Goal: Information Seeking & Learning: Learn about a topic

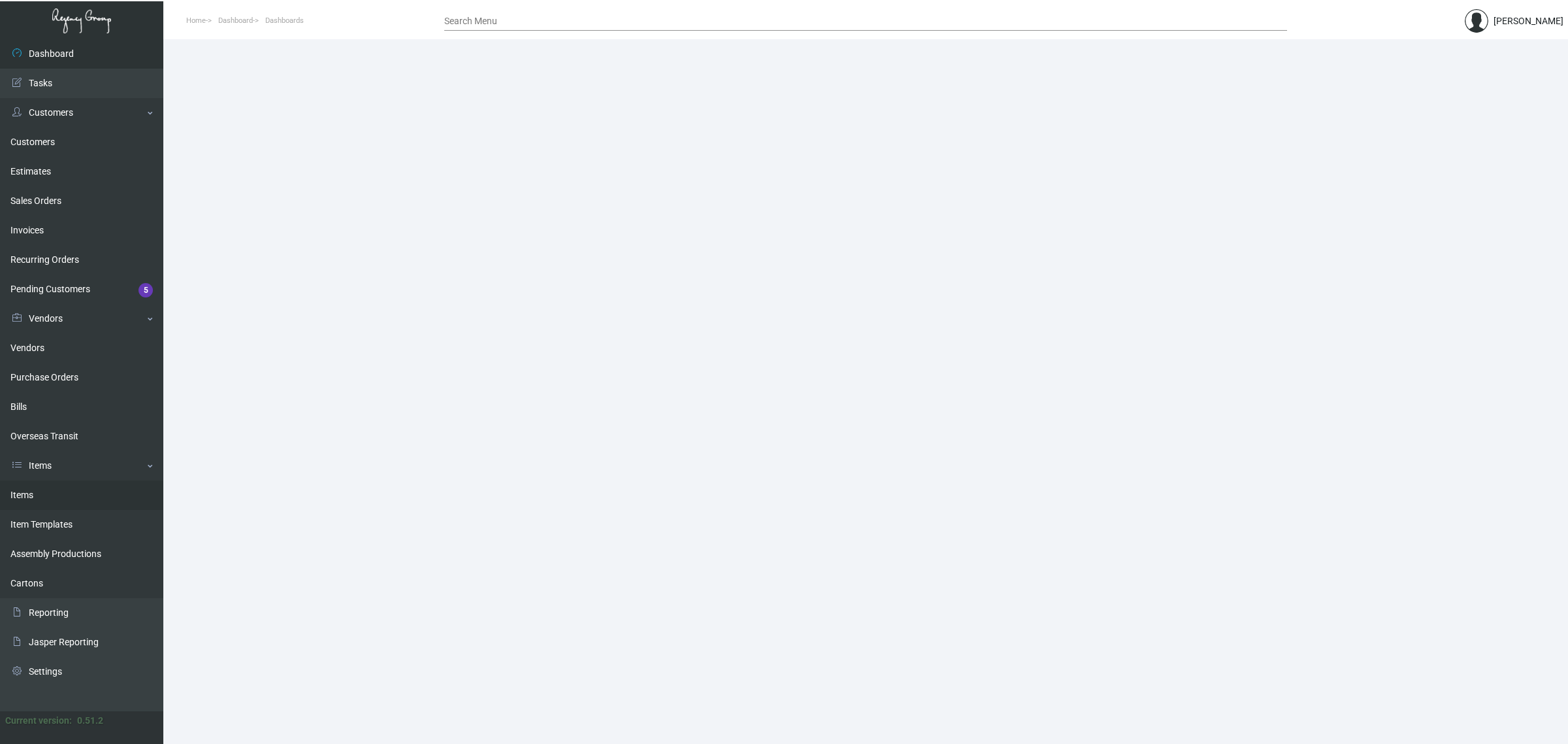
click at [85, 498] on link "Items" at bounding box center [82, 495] width 164 height 30
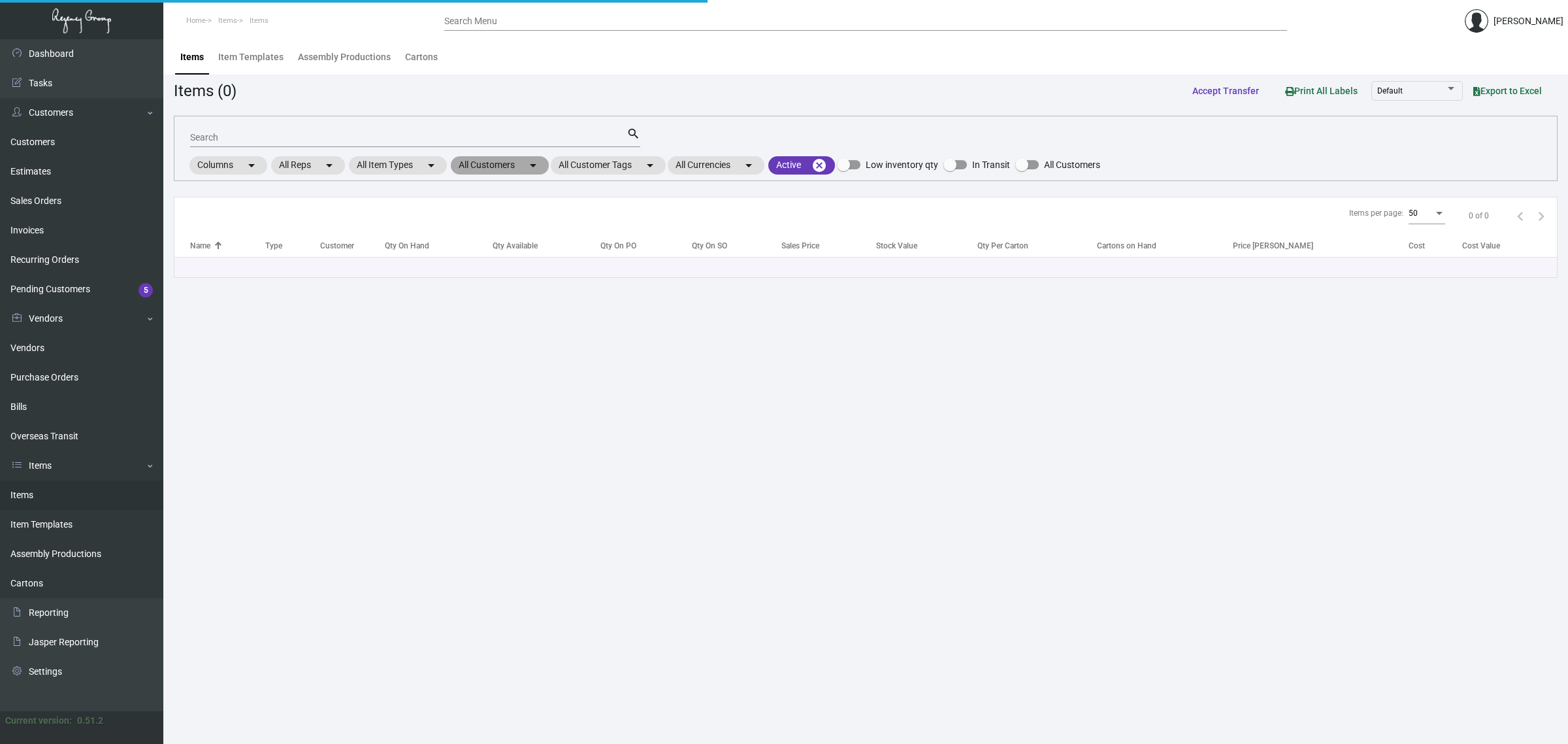
click at [488, 167] on mat-chip "All Customers arrow_drop_down" at bounding box center [500, 165] width 98 height 18
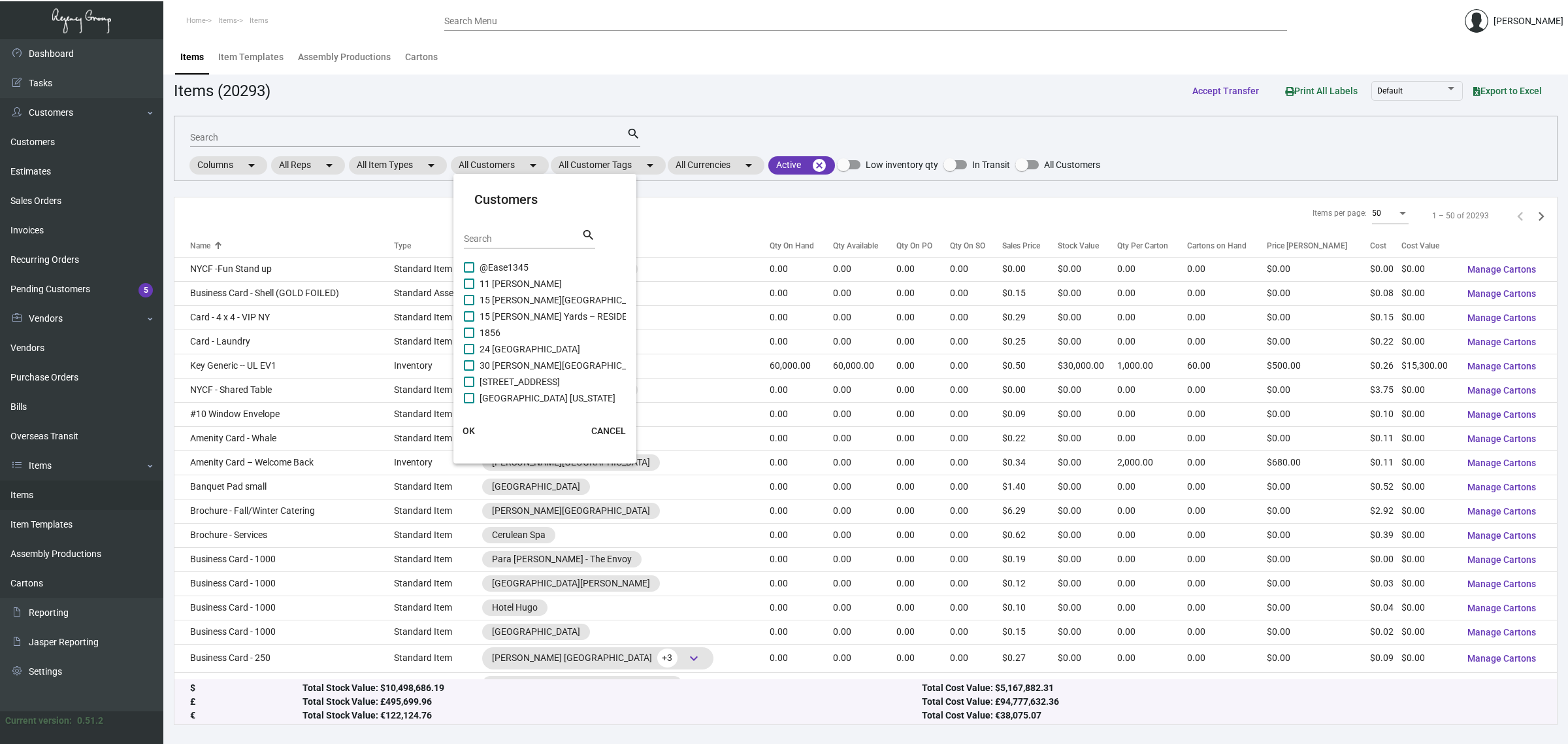
click at [517, 235] on input "Search" at bounding box center [523, 239] width 117 height 11
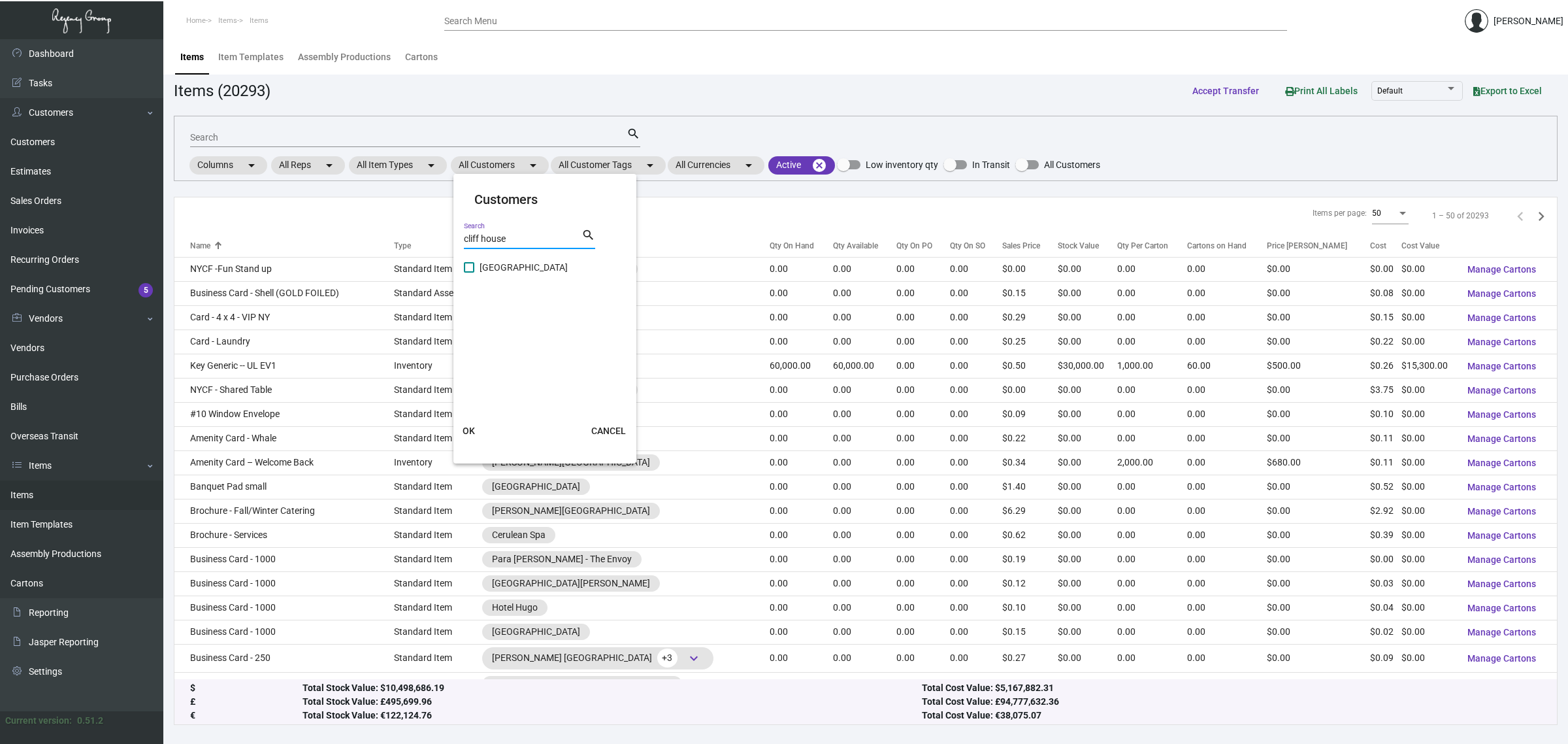
type input "cliff house"
click at [529, 266] on span "[GEOGRAPHIC_DATA]" at bounding box center [524, 268] width 89 height 15
click at [469, 272] on input "[GEOGRAPHIC_DATA]" at bounding box center [469, 272] width 1 height 1
checkbox input "true"
click at [476, 424] on button "OK" at bounding box center [469, 430] width 41 height 23
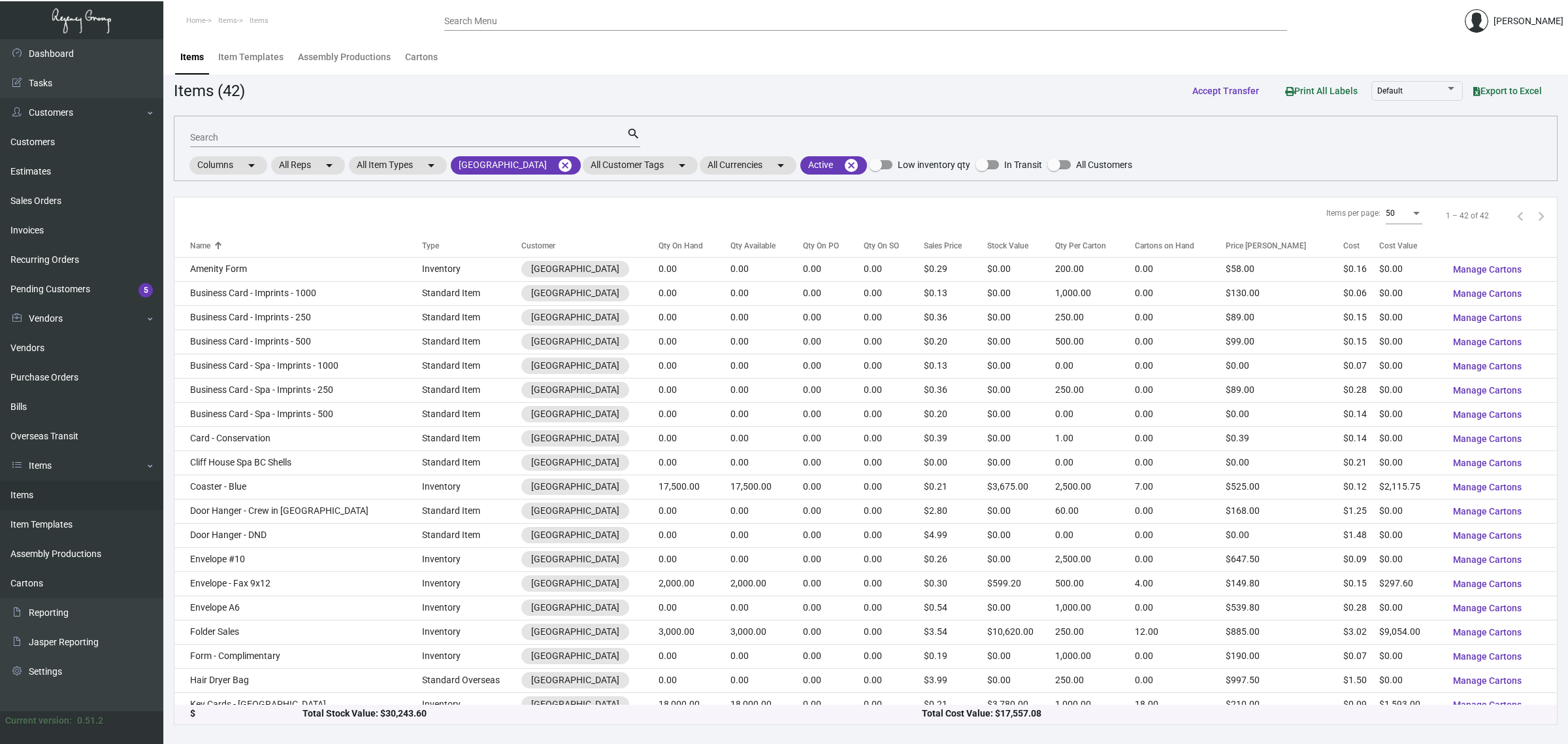
click at [428, 131] on div "Search" at bounding box center [408, 137] width 436 height 20
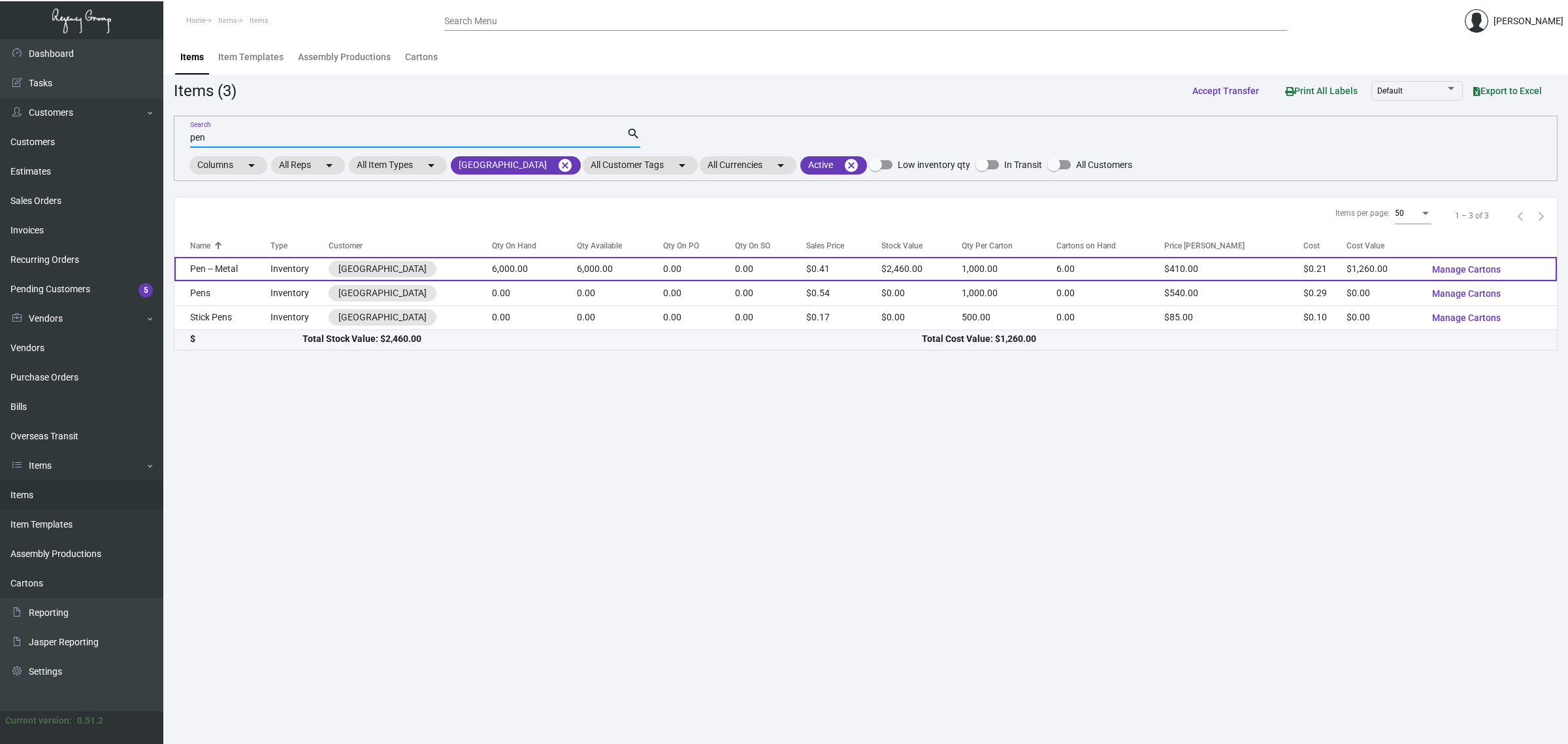
type input "pen"
click at [611, 272] on td "6,000.00" at bounding box center [620, 269] width 87 height 24
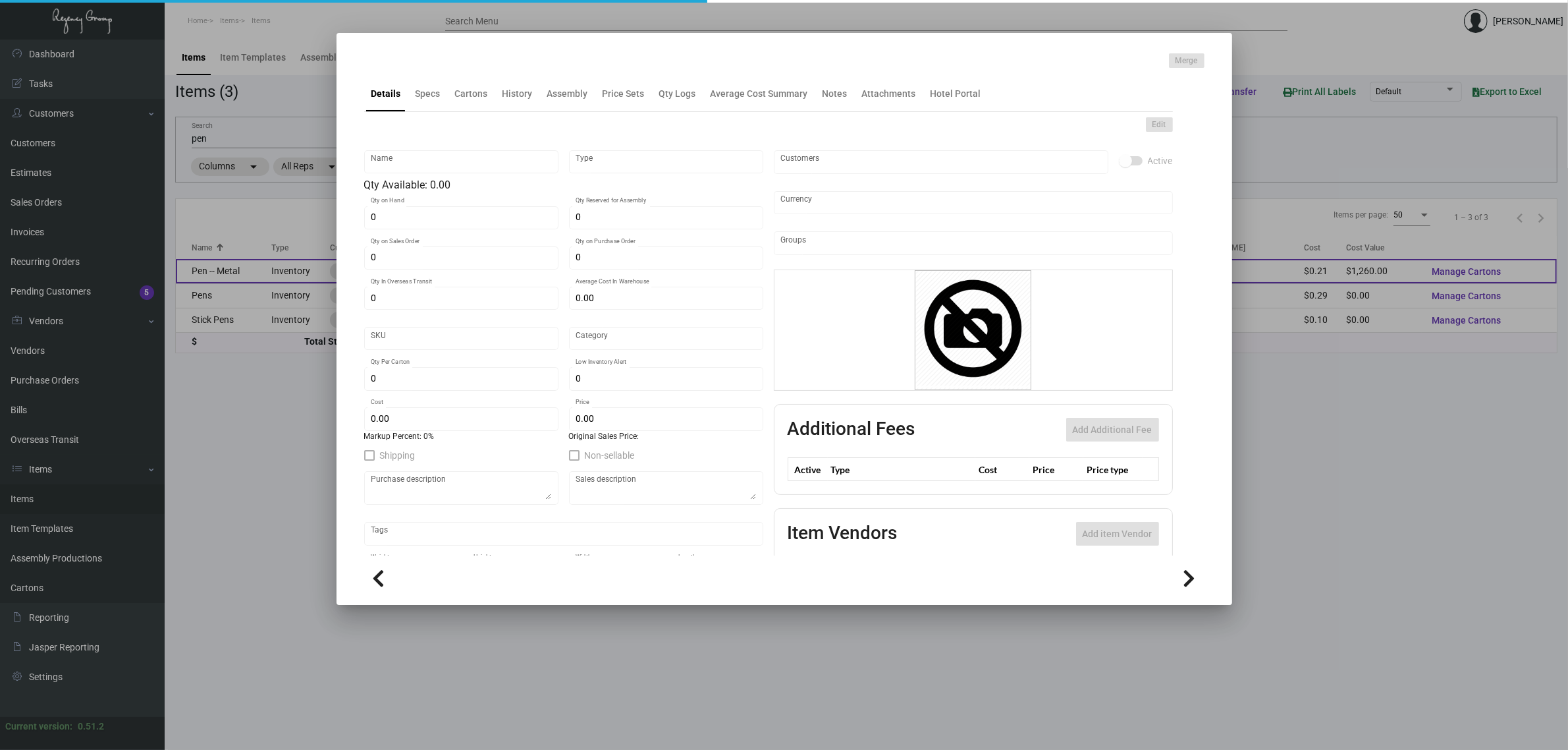
type input "Pen -- Metal"
type input "Inventory"
type input "6,000"
type input "$ 0.20333"
type input "Overseas"
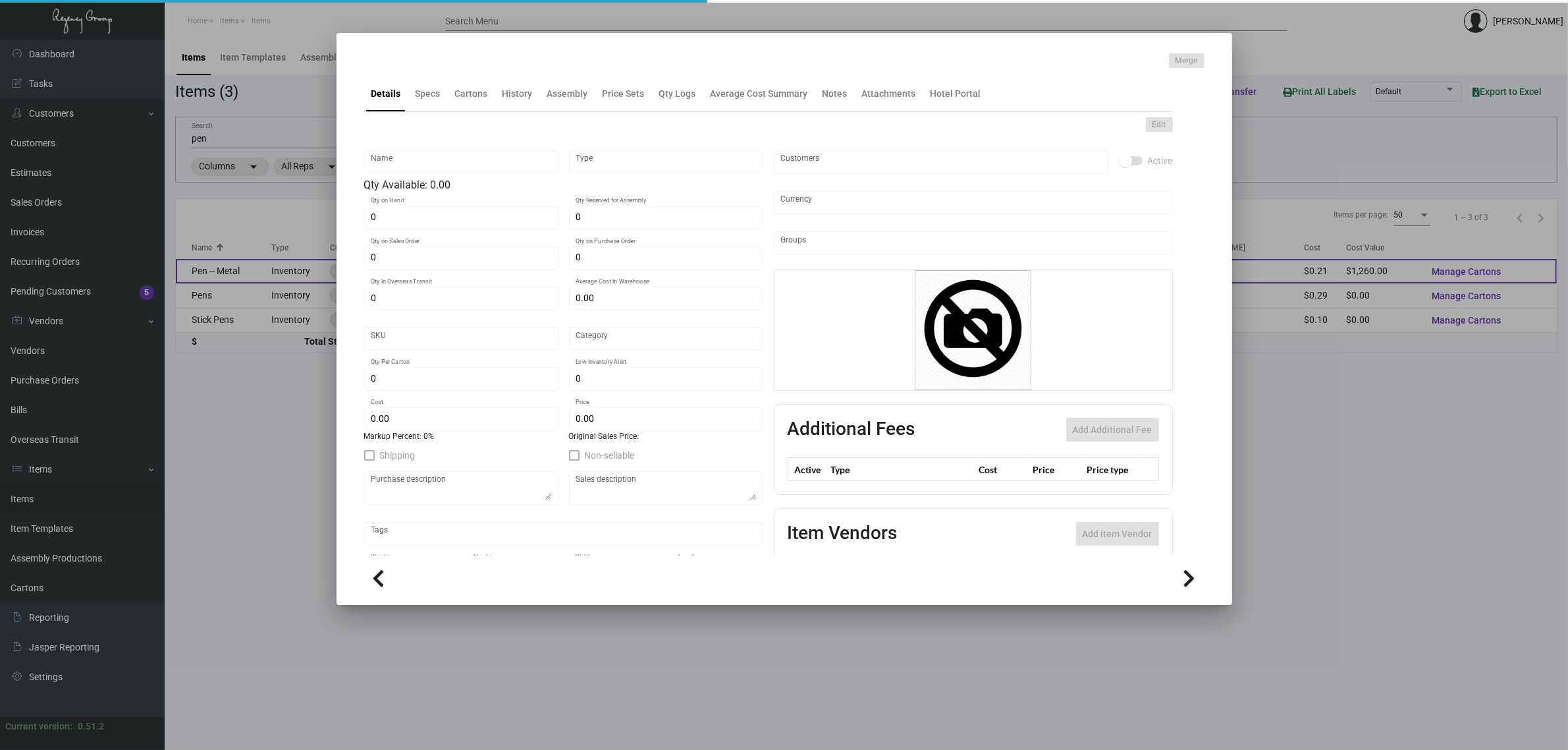
type input "1,000"
type input "$ 0.21"
type input "$ 0.41"
checkbox input "true"
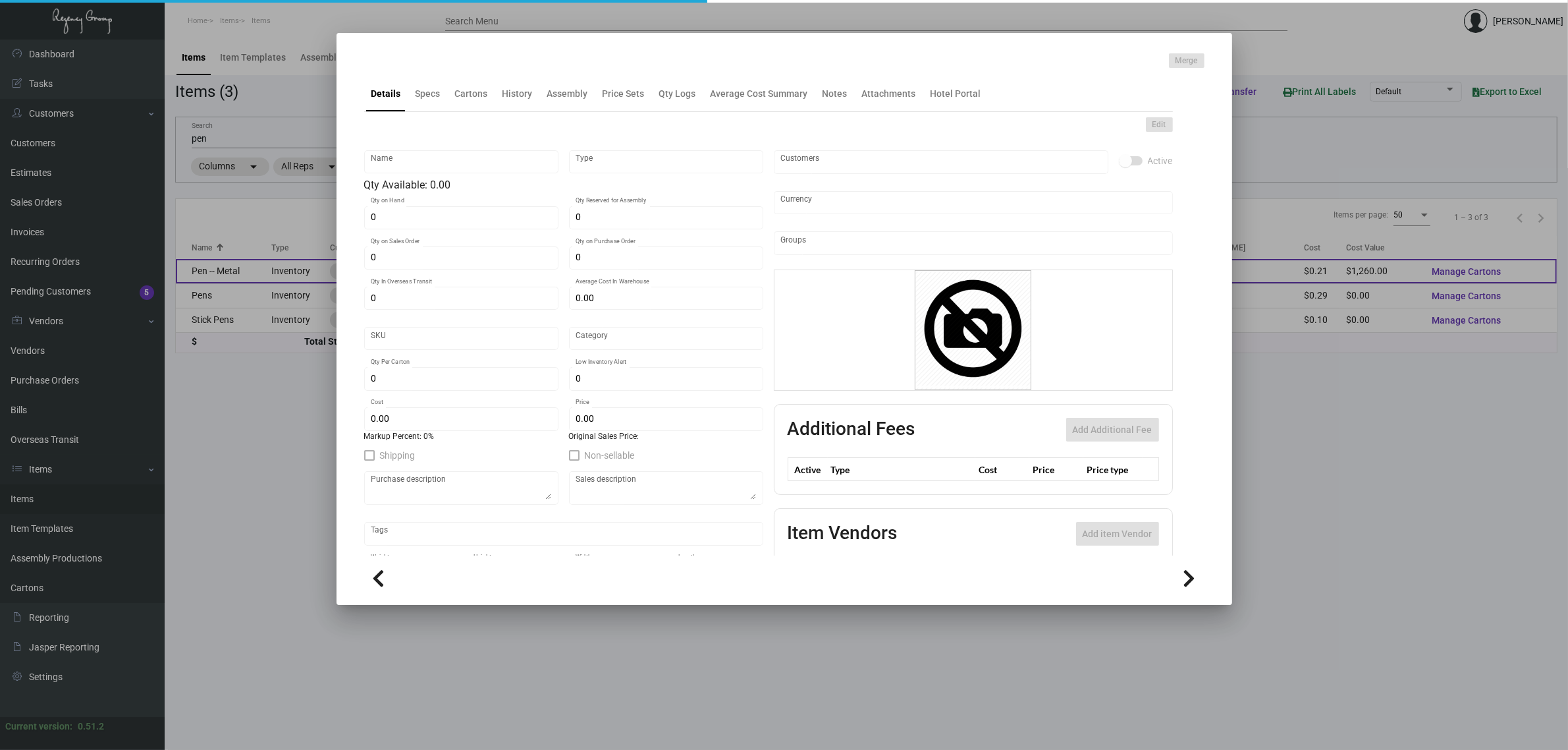
type input "United States Dollar $"
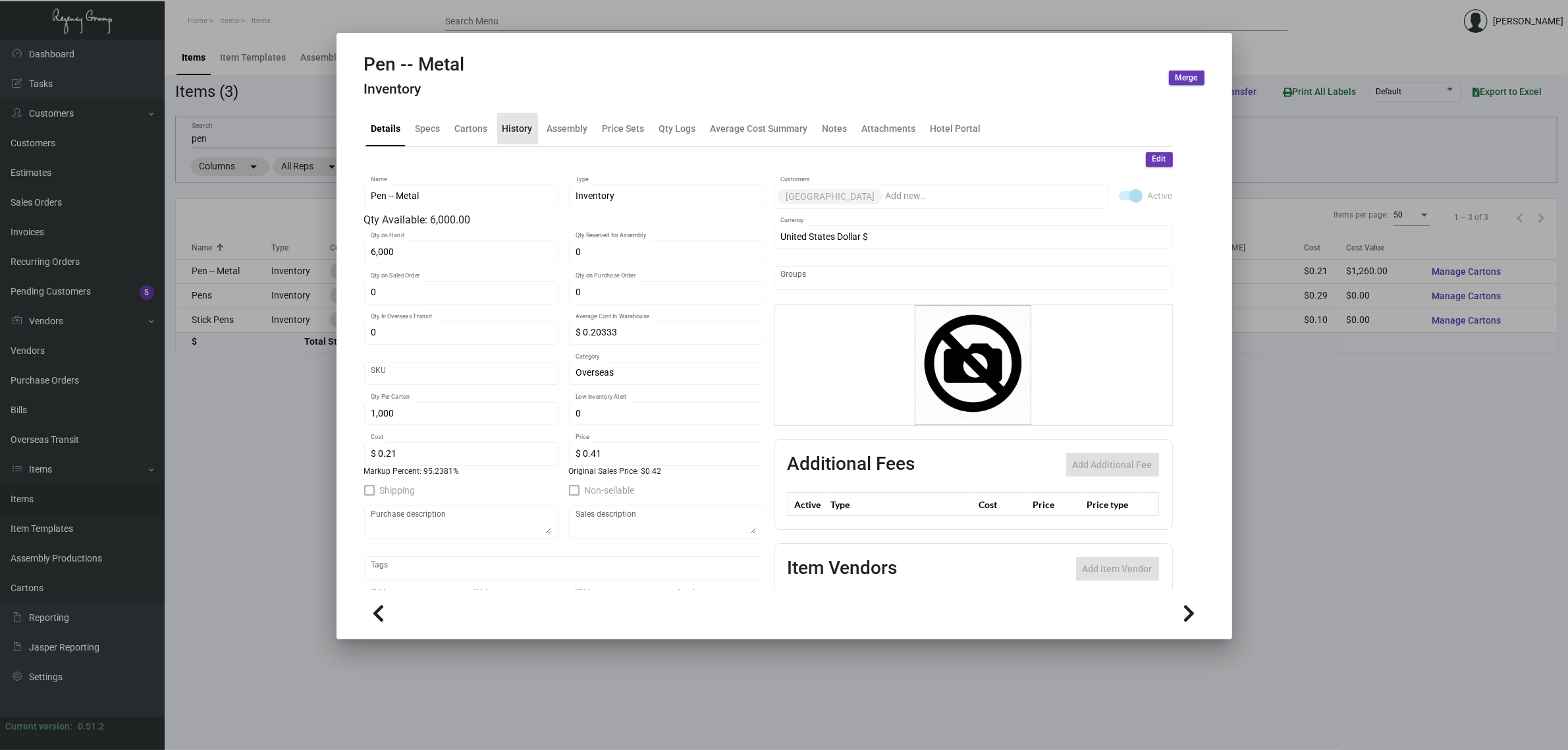
click at [507, 132] on div "History" at bounding box center [517, 128] width 30 height 14
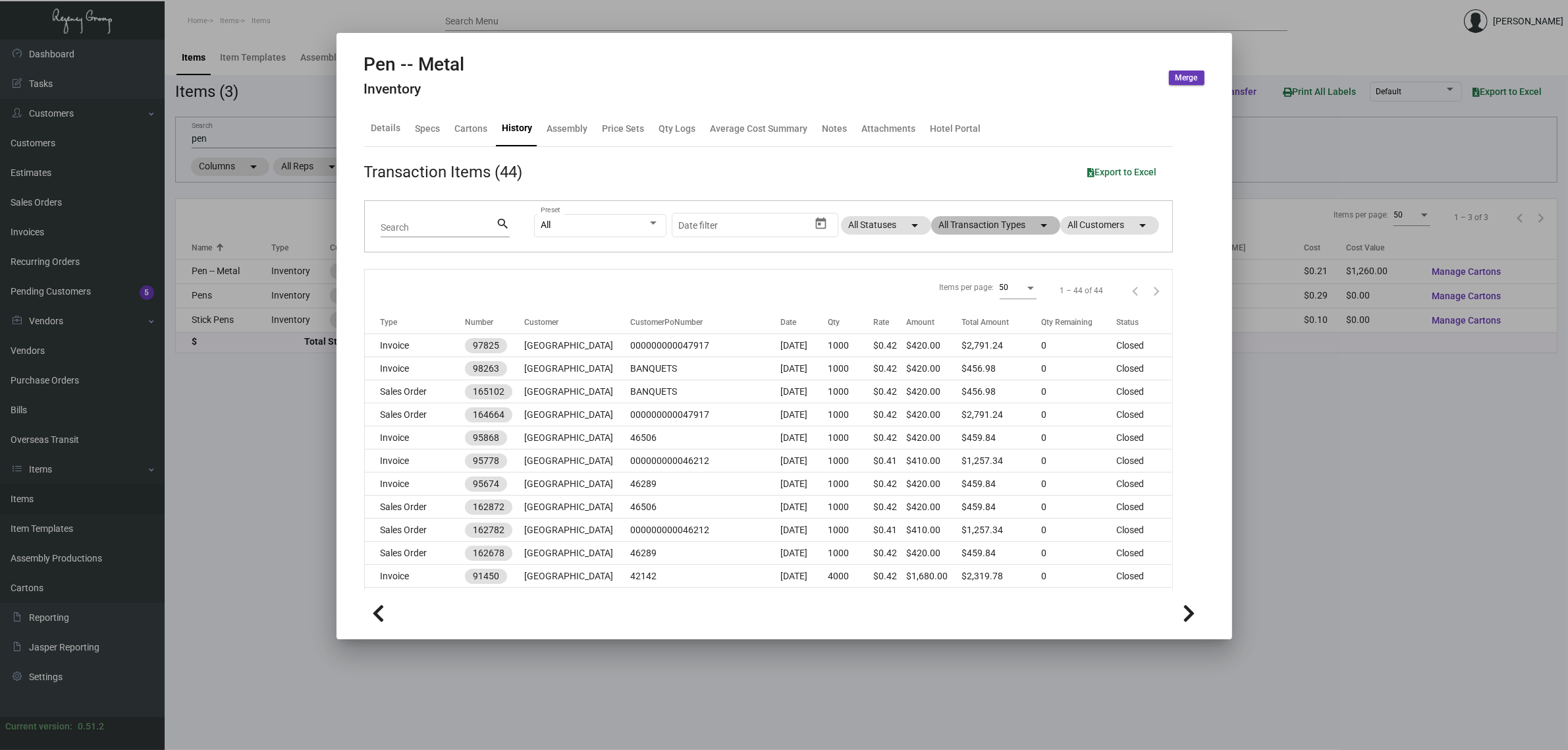
click at [986, 226] on mat-chip "All Transaction Types arrow_drop_down" at bounding box center [996, 225] width 129 height 18
drag, startPoint x: 795, startPoint y: 288, endPoint x: 678, endPoint y: 261, distance: 120.1
click at [794, 288] on div at bounding box center [784, 375] width 1568 height 750
click at [389, 129] on div "Details" at bounding box center [386, 128] width 30 height 14
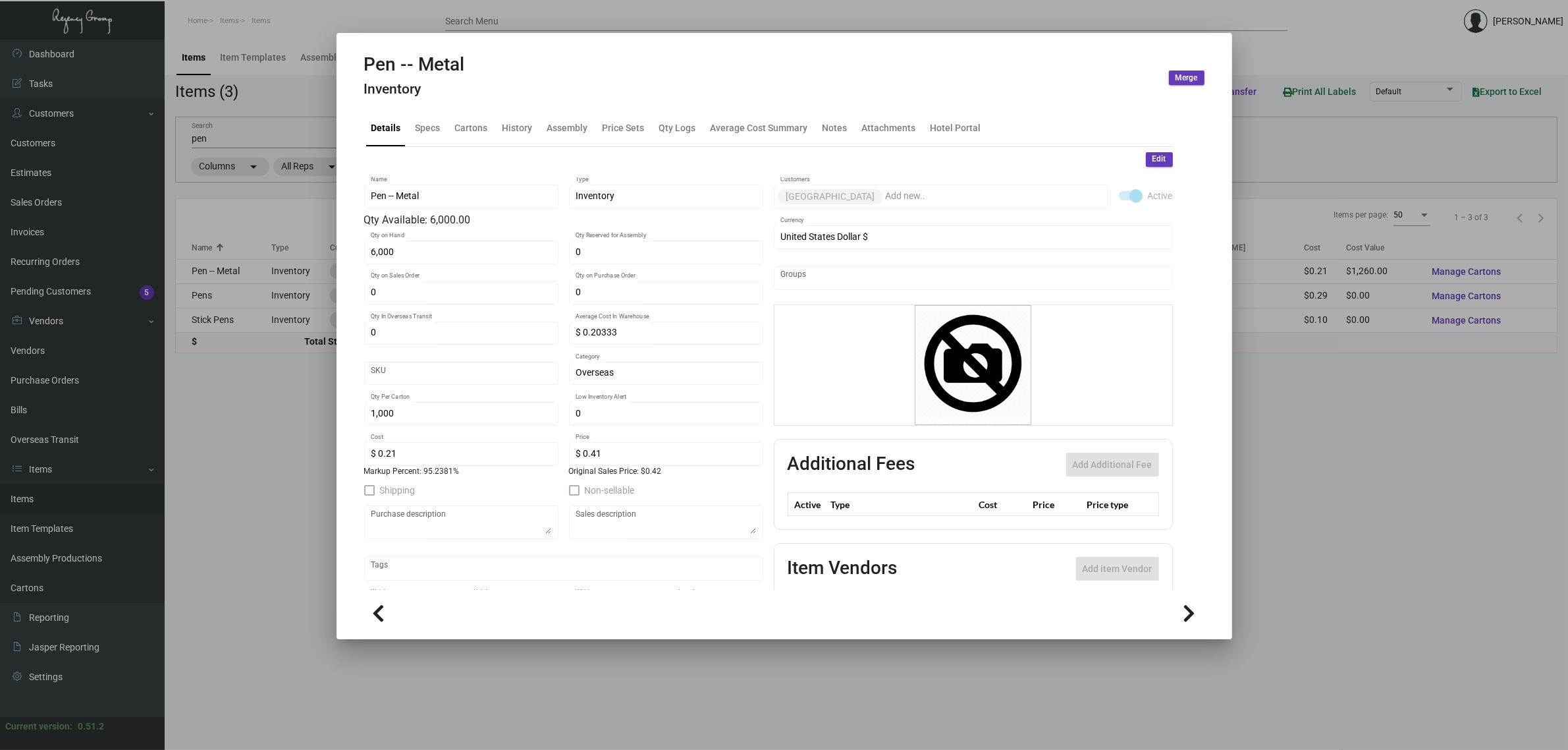
click at [631, 64] on div "Pen -- Metal Inventory Merge" at bounding box center [784, 78] width 840 height 49
click at [514, 130] on div "History" at bounding box center [517, 128] width 30 height 14
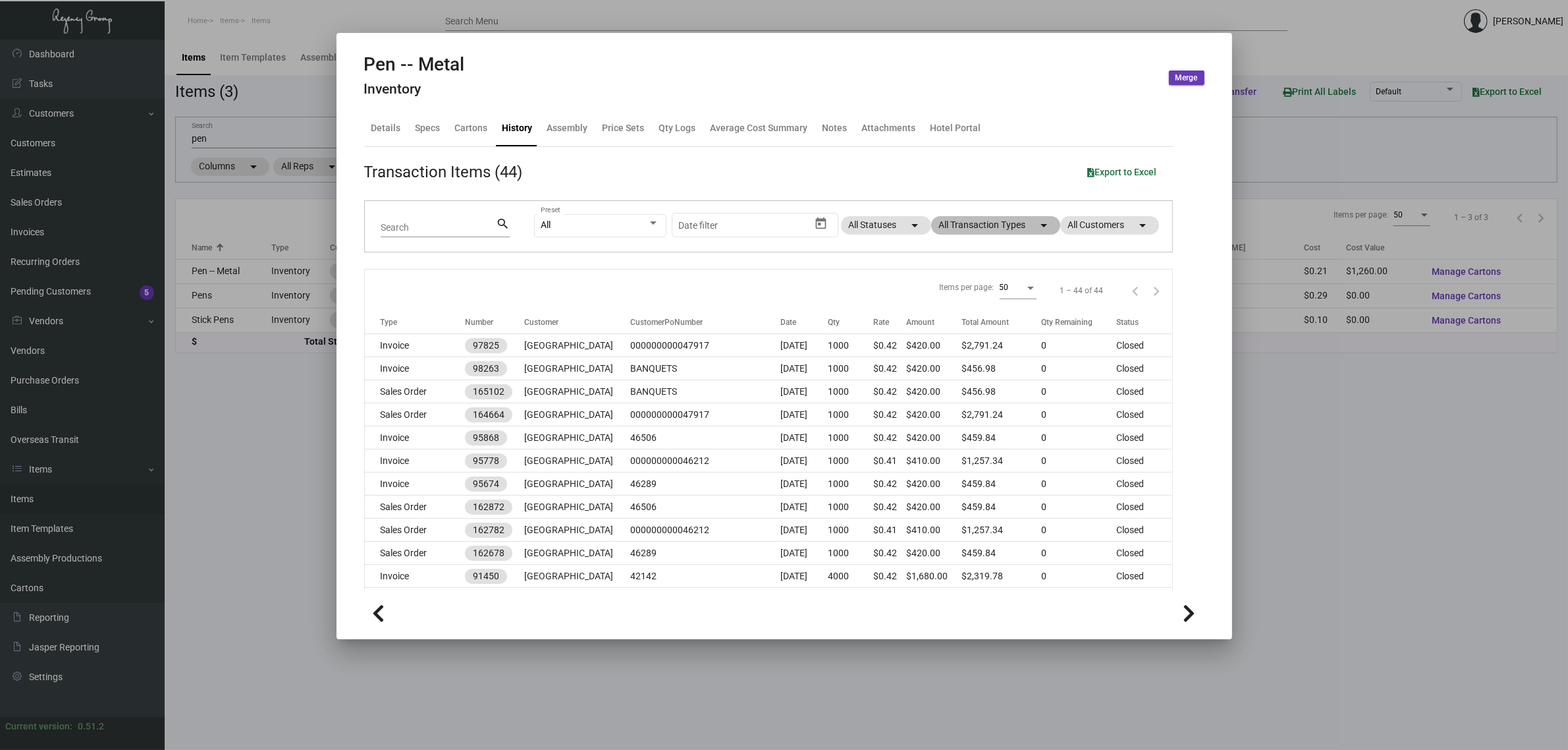
click at [982, 218] on mat-chip "All Transaction Types arrow_drop_down" at bounding box center [996, 225] width 129 height 18
click at [956, 345] on span "Estimate" at bounding box center [961, 347] width 36 height 16
click at [932, 352] on input "Estimate" at bounding box center [932, 352] width 1 height 1
checkbox input "true"
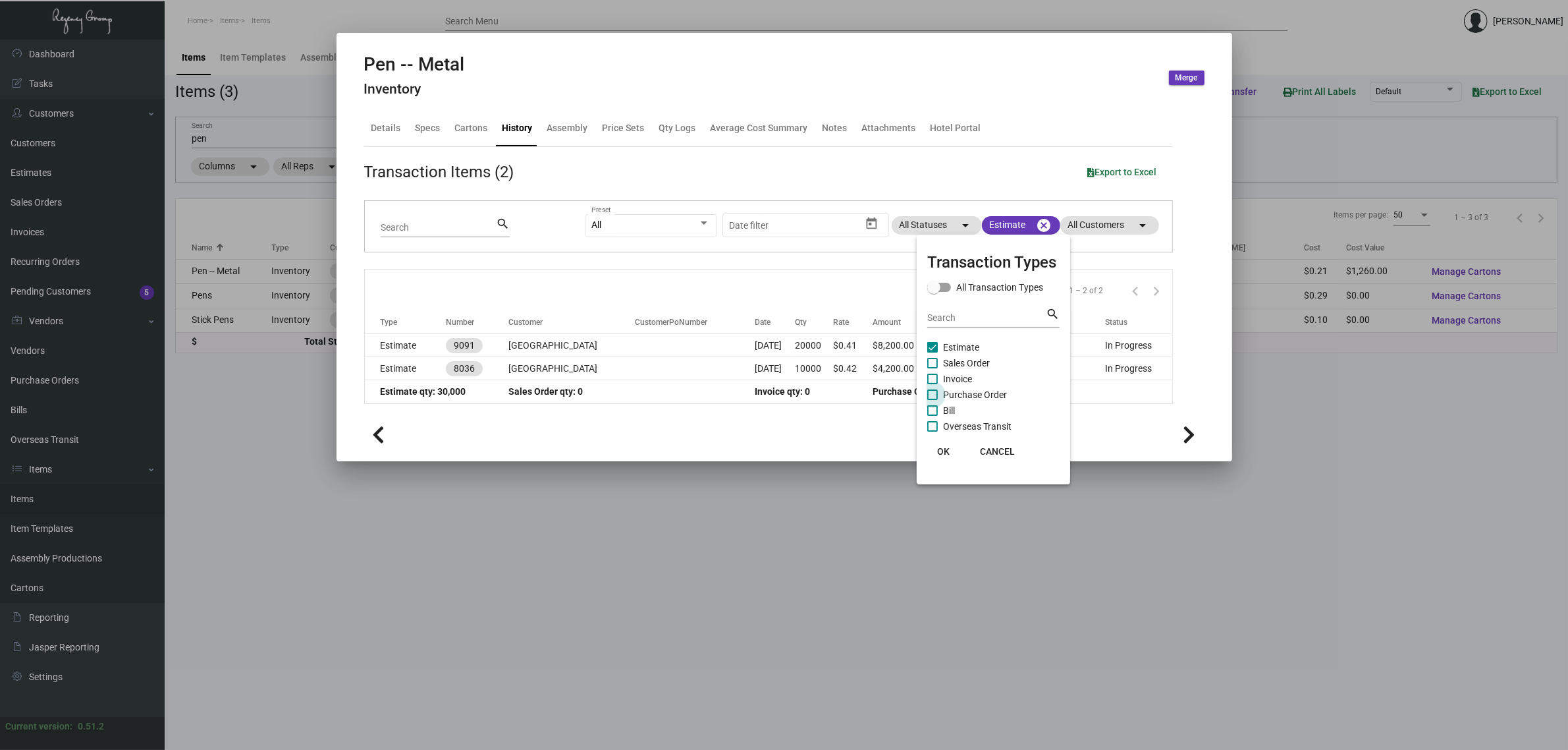
click at [970, 392] on span "Purchase Order" at bounding box center [975, 394] width 64 height 16
click at [932, 400] on input "Purchase Order" at bounding box center [932, 400] width 1 height 1
checkbox input "true"
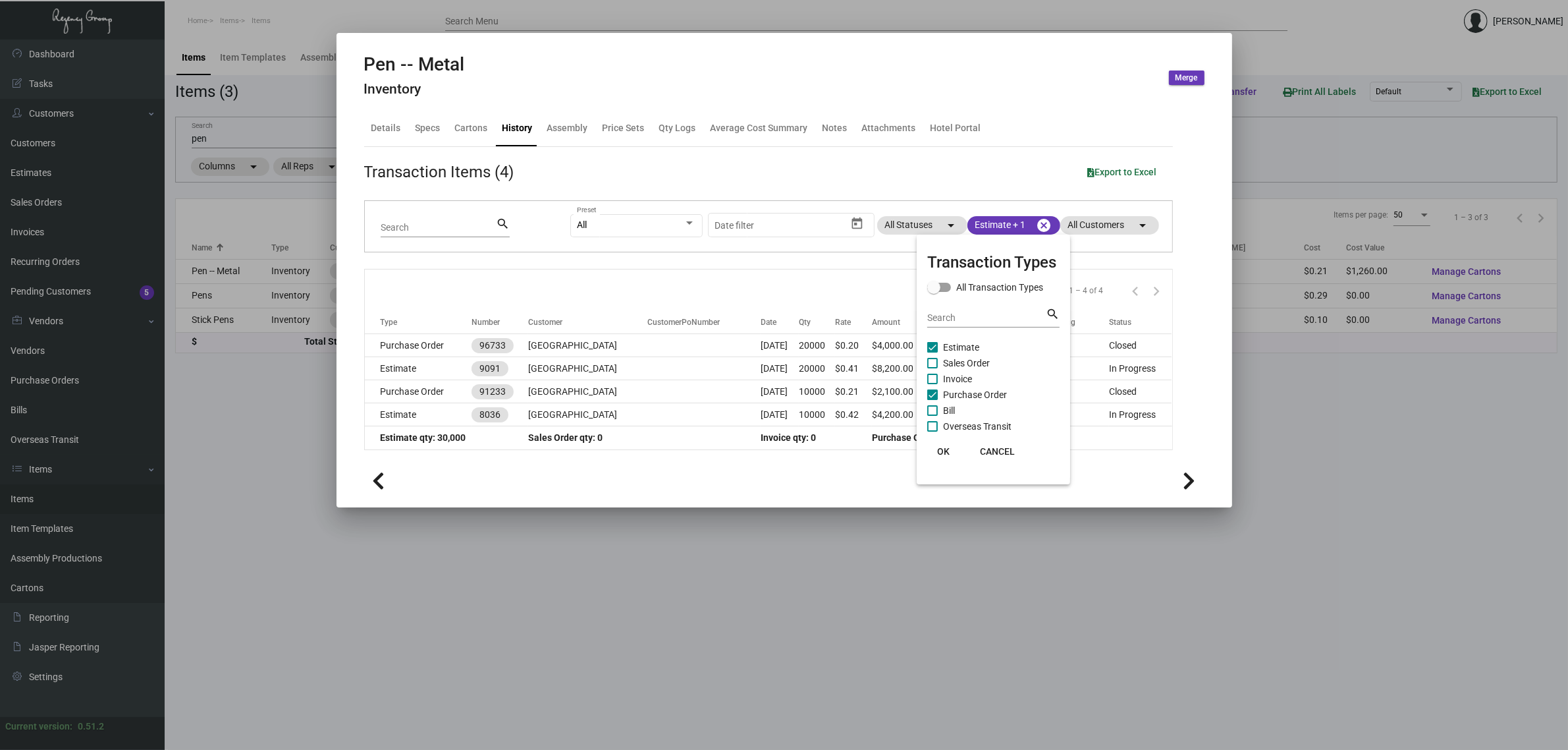
click at [702, 284] on div at bounding box center [784, 375] width 1568 height 750
click at [274, 361] on div at bounding box center [784, 375] width 1568 height 750
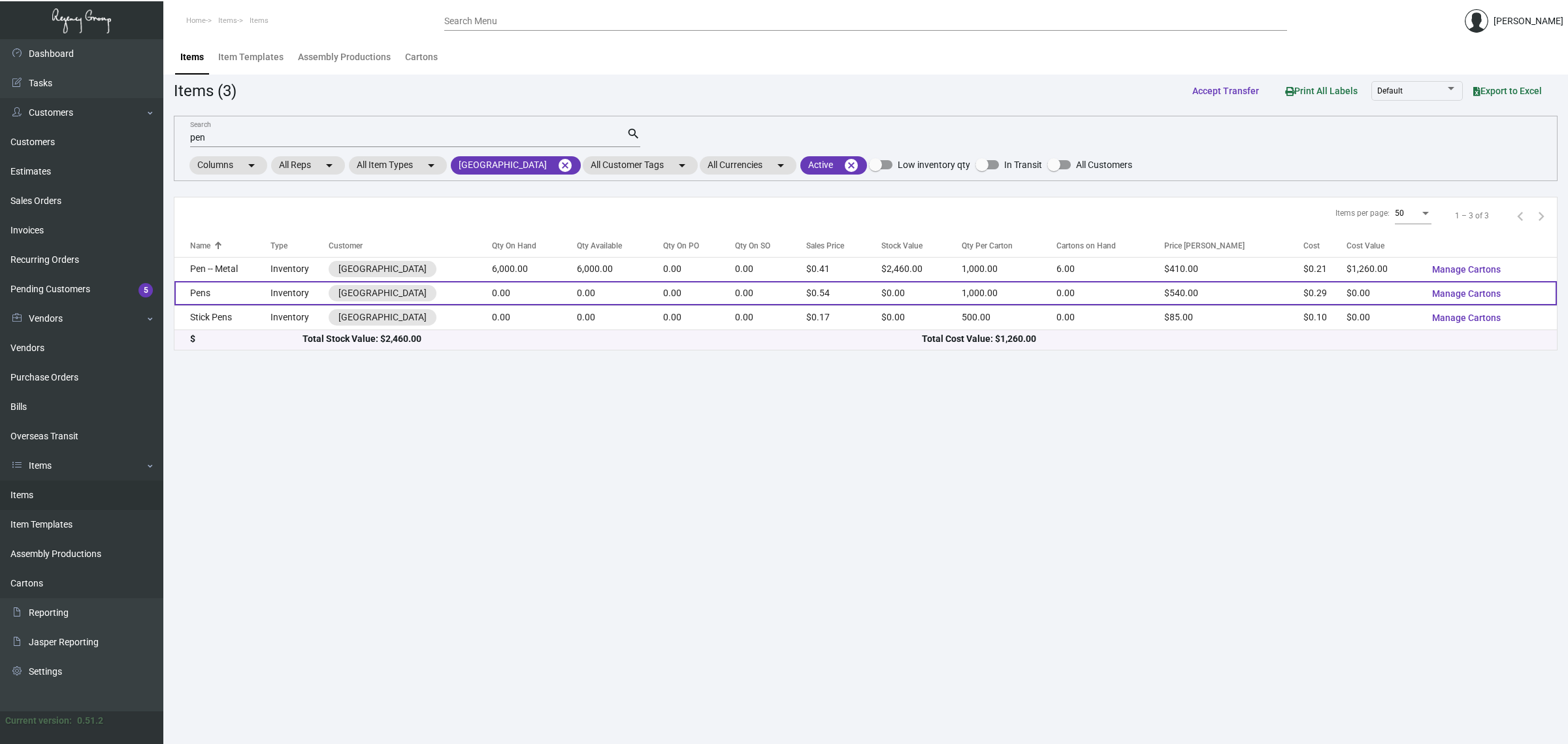
click at [730, 296] on td "0.00" at bounding box center [699, 293] width 72 height 24
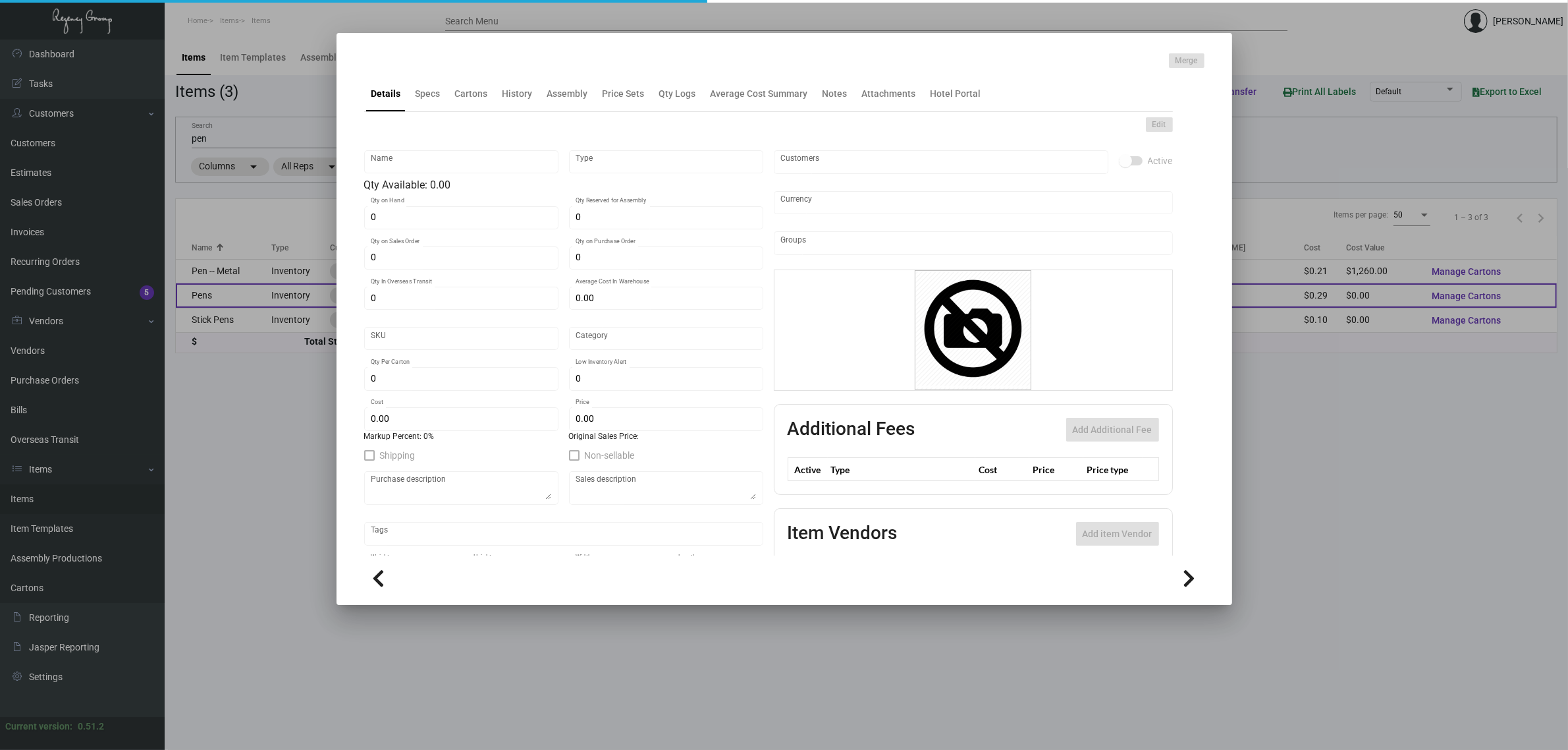
type input "Pens"
type input "Inventory"
type input "$ 0.00"
type input "943"
type input "Standard"
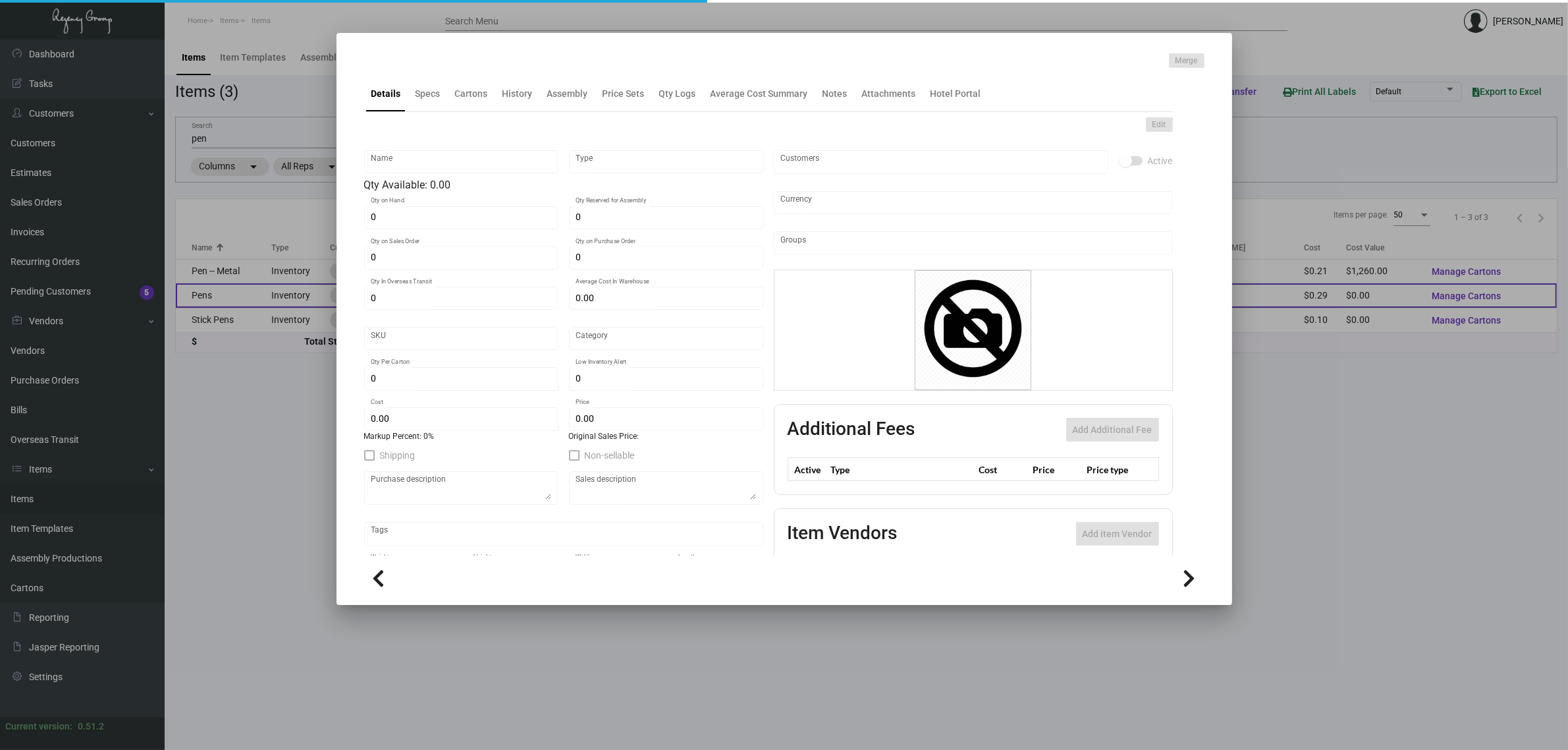
type input "1,000"
type input "4,000"
type input "$ 0.285"
type input "$ 0.54"
type textarea "Pens- Light Colored Bamboo style, with 1 color imprint 1 location with custom b…"
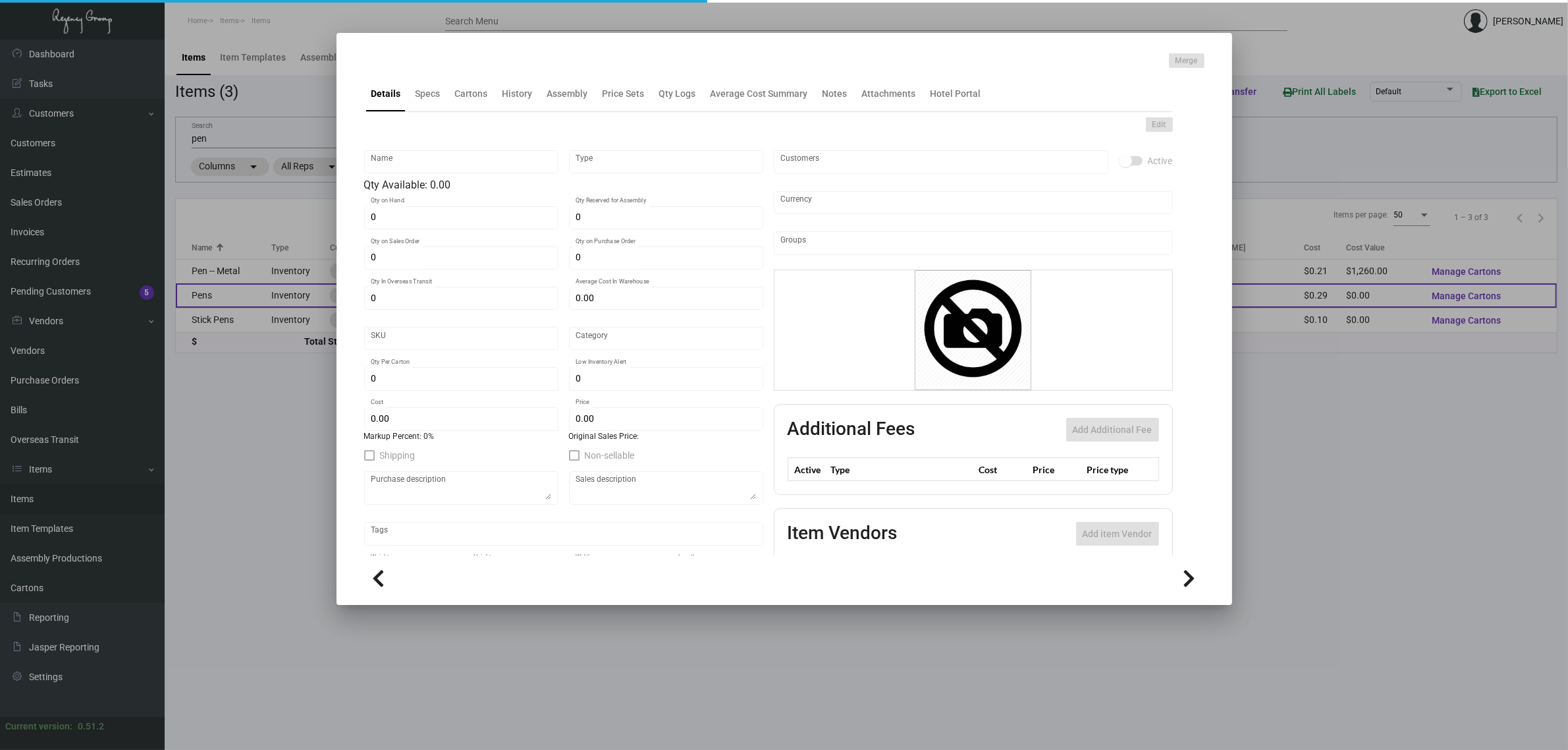
type textarea "Pens- Light Colored Bamboo style, with 1 color imprint 1 location with custom b…"
checkbox input "true"
type input "United States Dollar $"
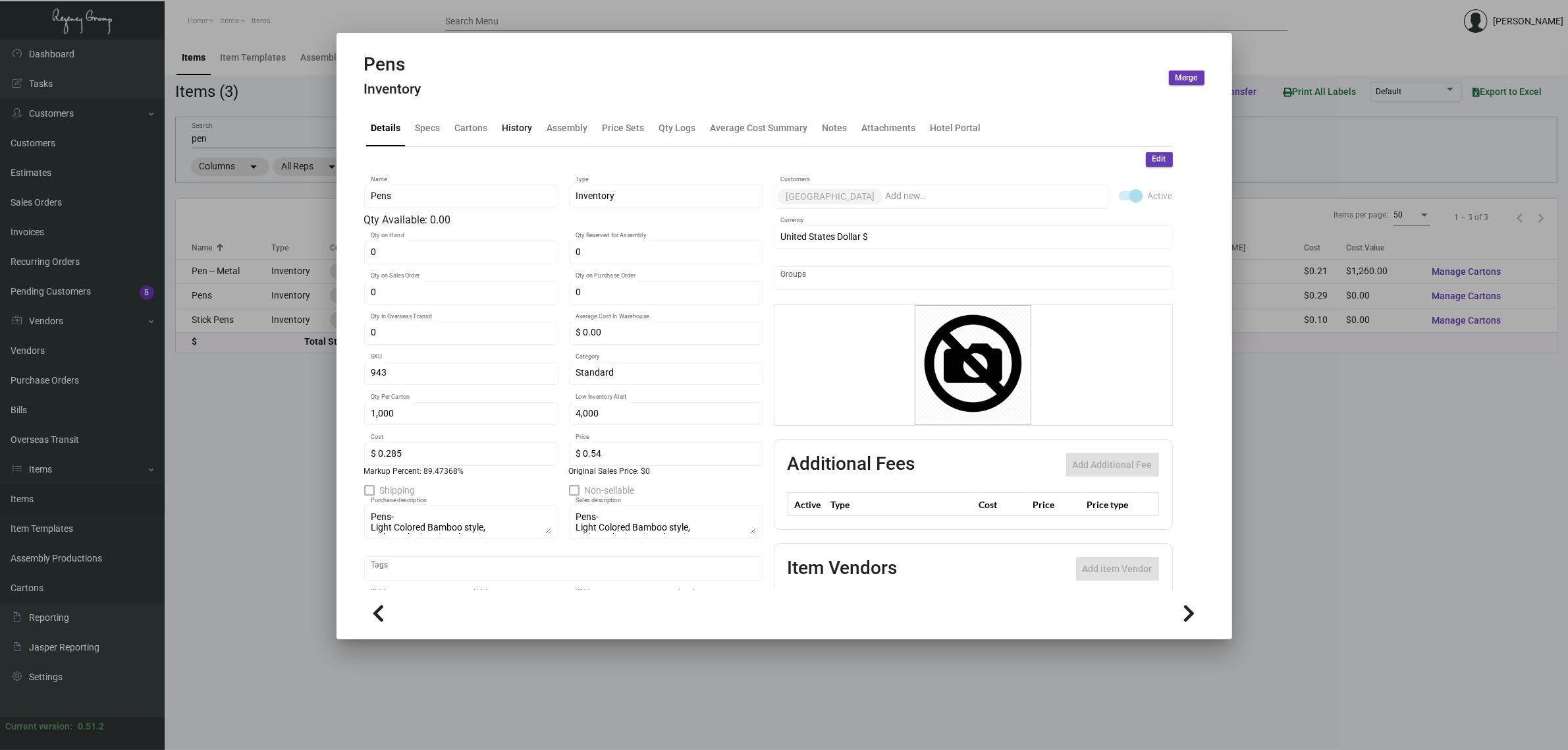
click at [520, 125] on div "History" at bounding box center [517, 128] width 30 height 14
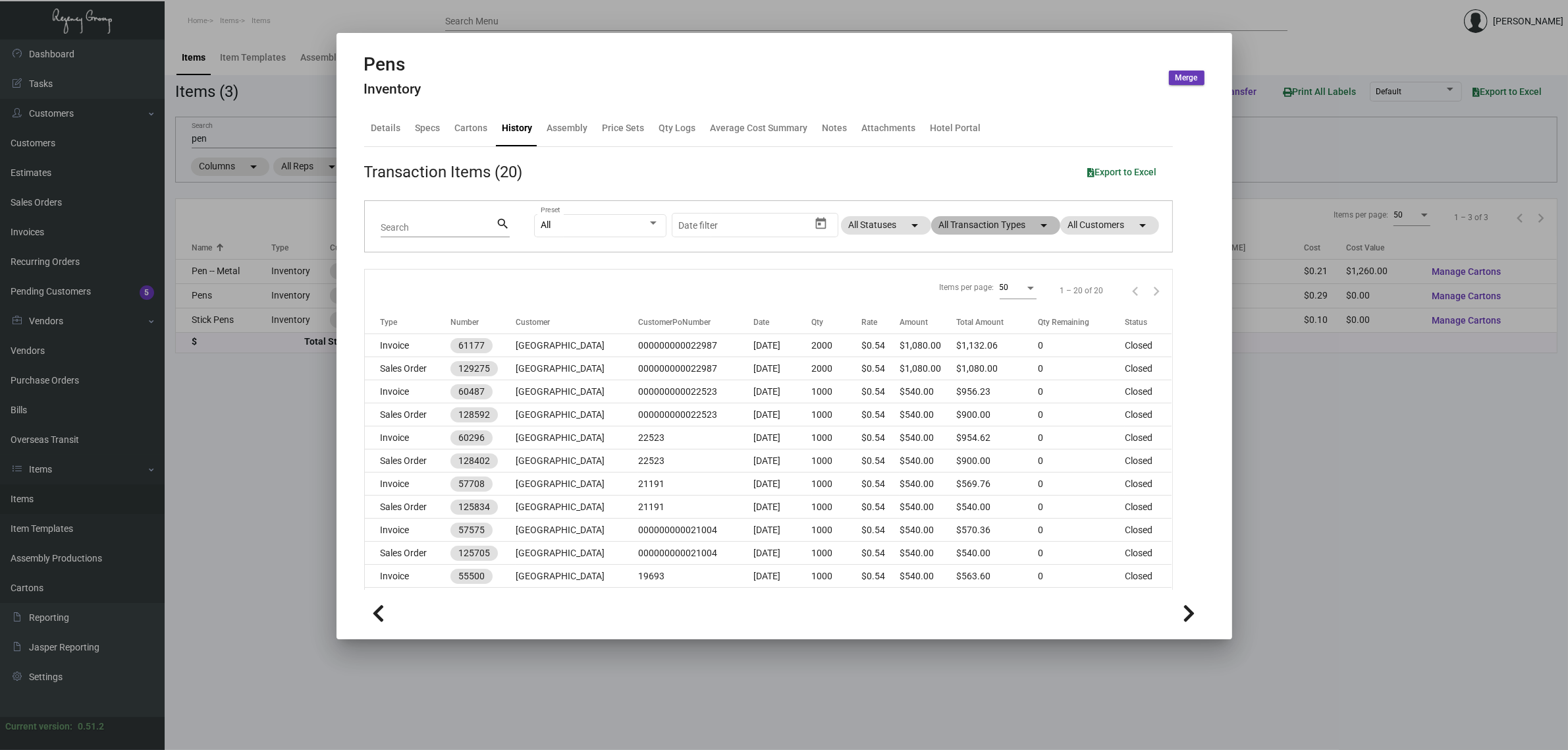
click at [975, 227] on mat-chip "All Transaction Types arrow_drop_down" at bounding box center [996, 225] width 129 height 18
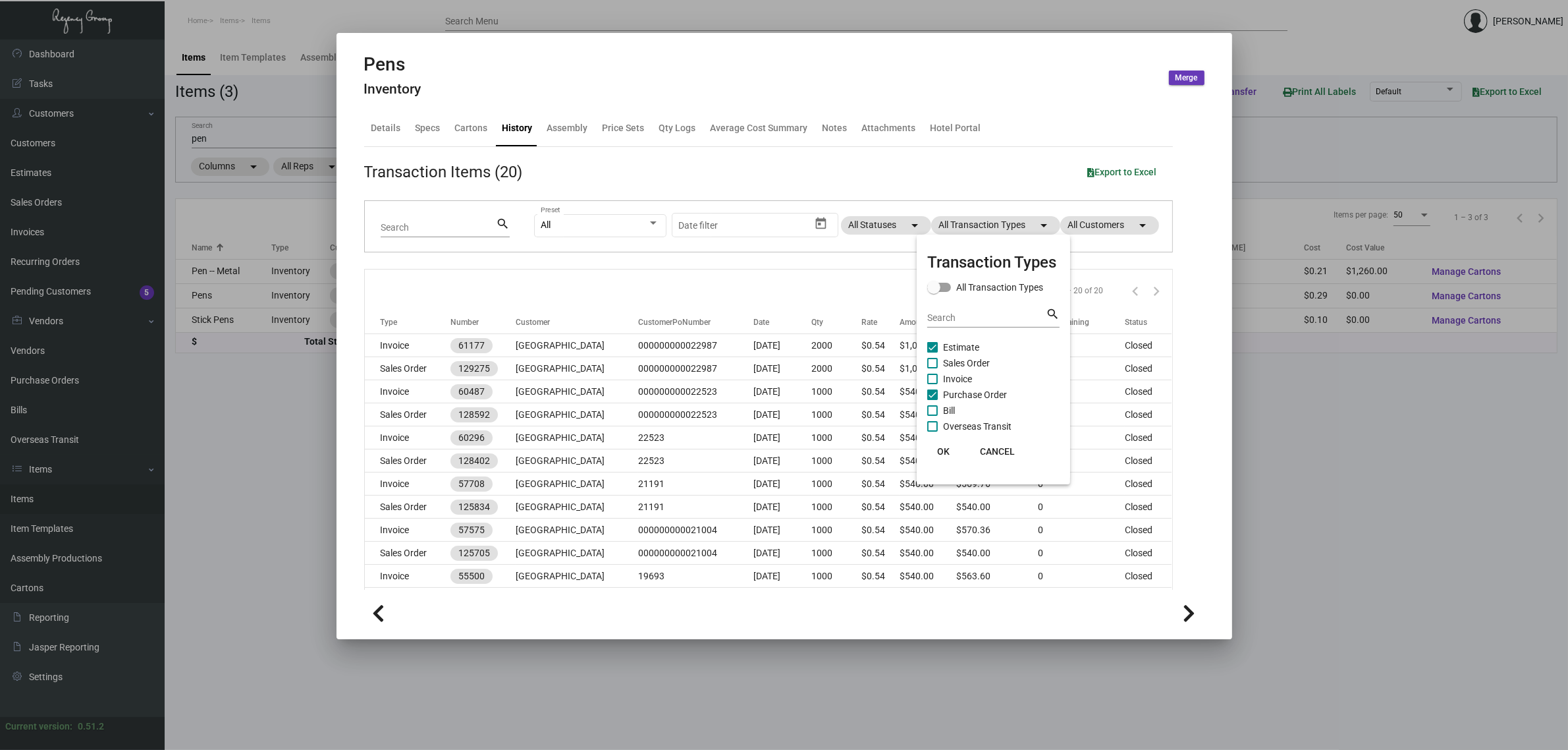
click at [957, 356] on span "Sales Order" at bounding box center [966, 363] width 47 height 16
click at [932, 368] on input "Sales Order" at bounding box center [932, 368] width 1 height 1
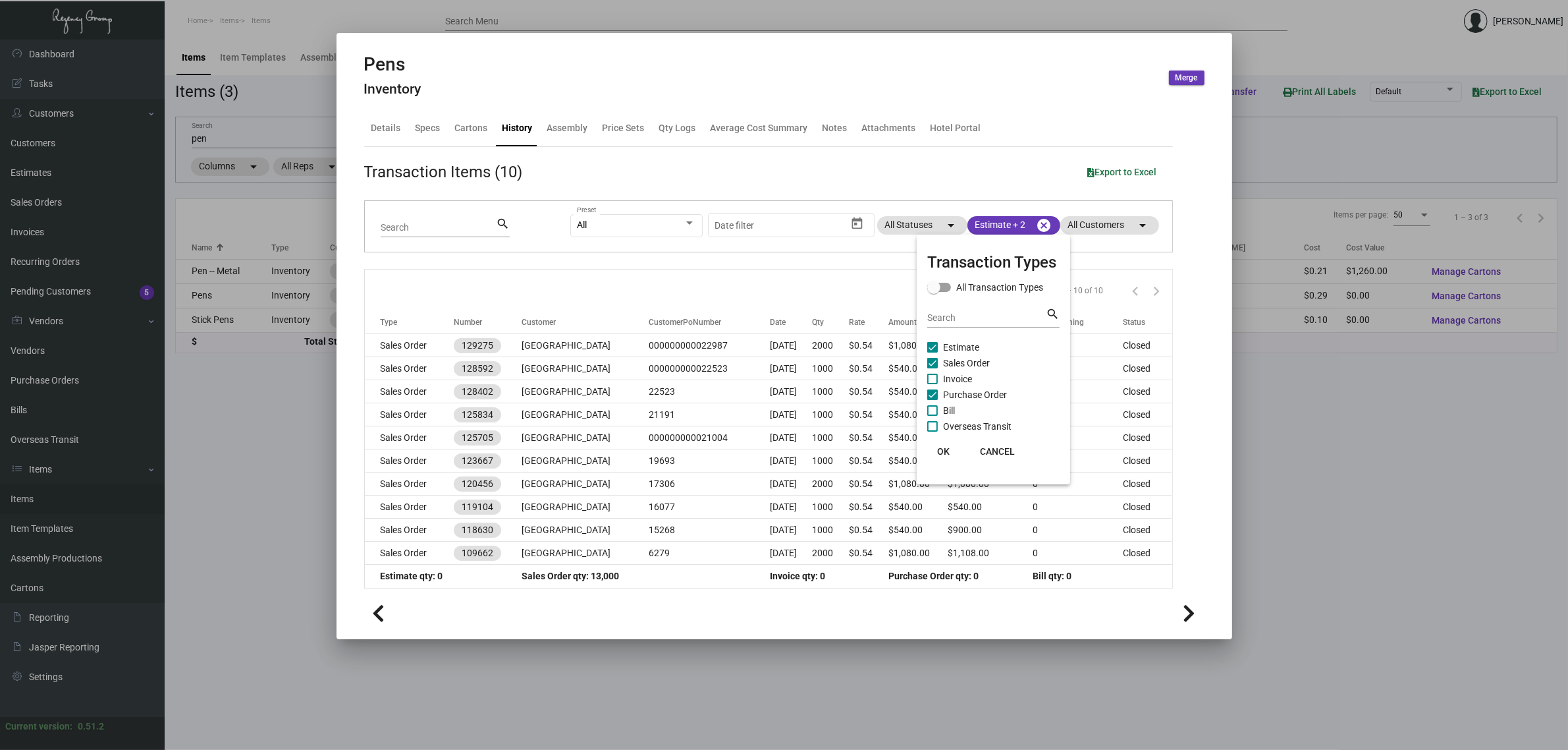
click at [957, 356] on span "Sales Order" at bounding box center [966, 363] width 47 height 16
click at [932, 368] on input "Sales Order" at bounding box center [932, 368] width 1 height 1
checkbox input "false"
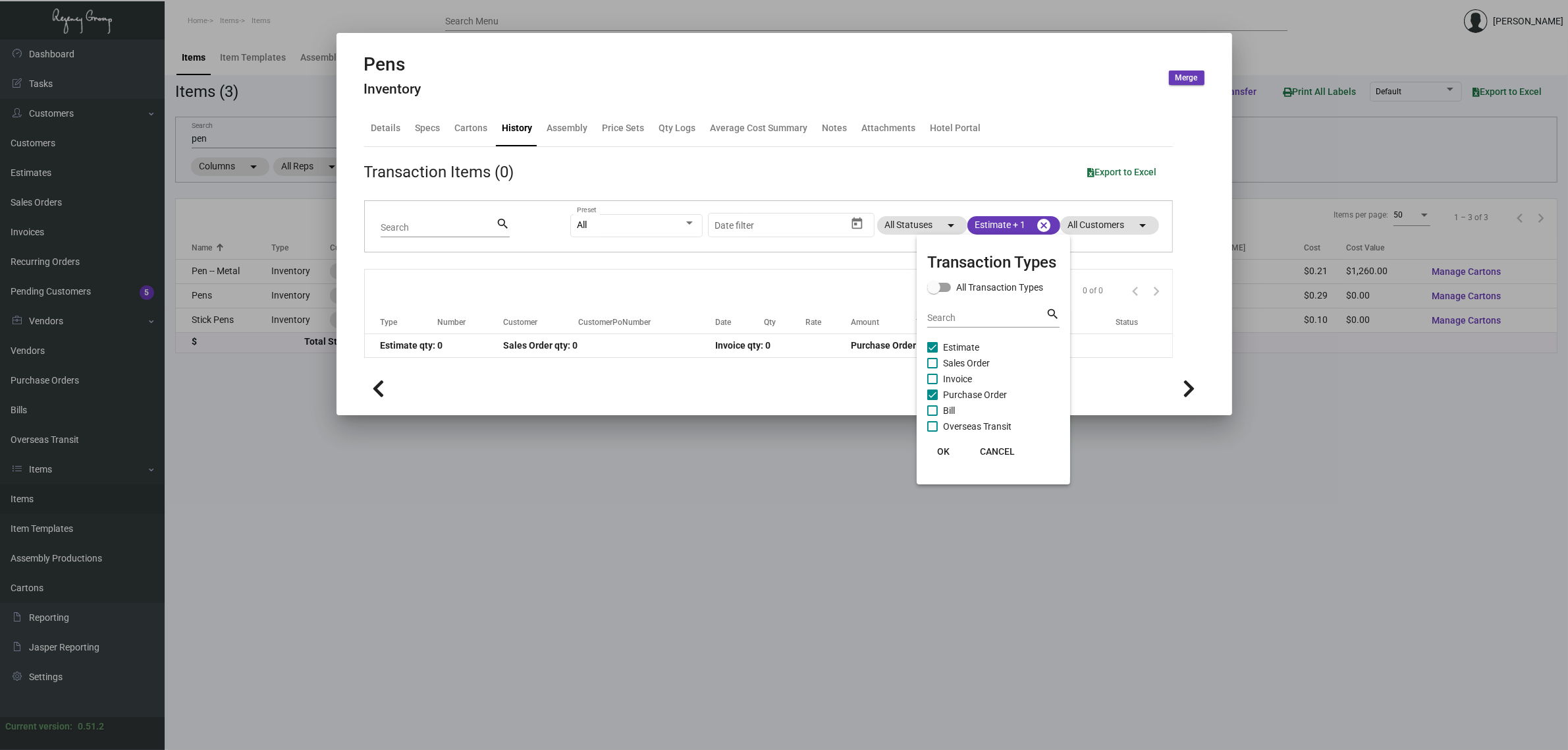
click at [522, 489] on div at bounding box center [784, 375] width 1568 height 750
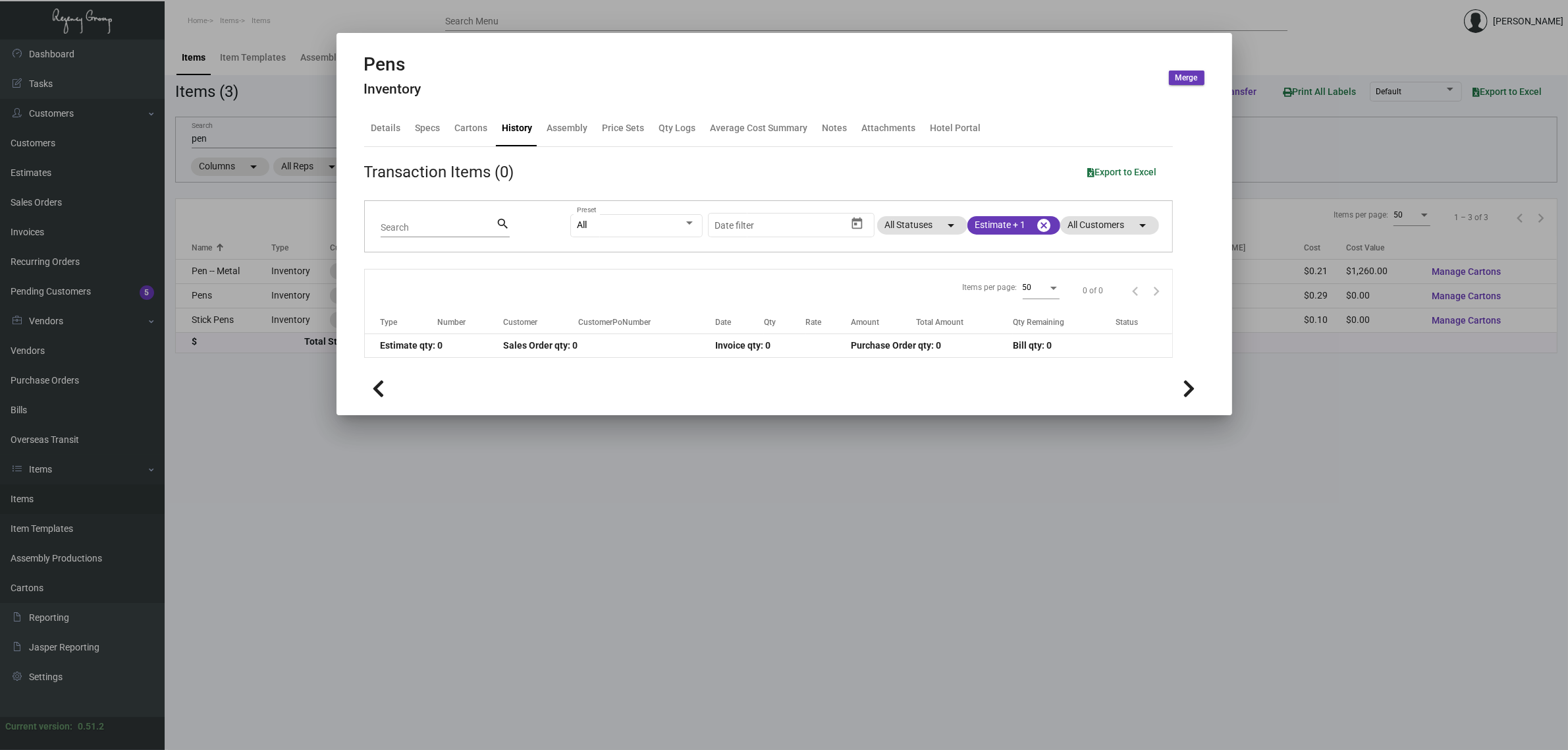
click at [782, 466] on div at bounding box center [784, 375] width 1568 height 750
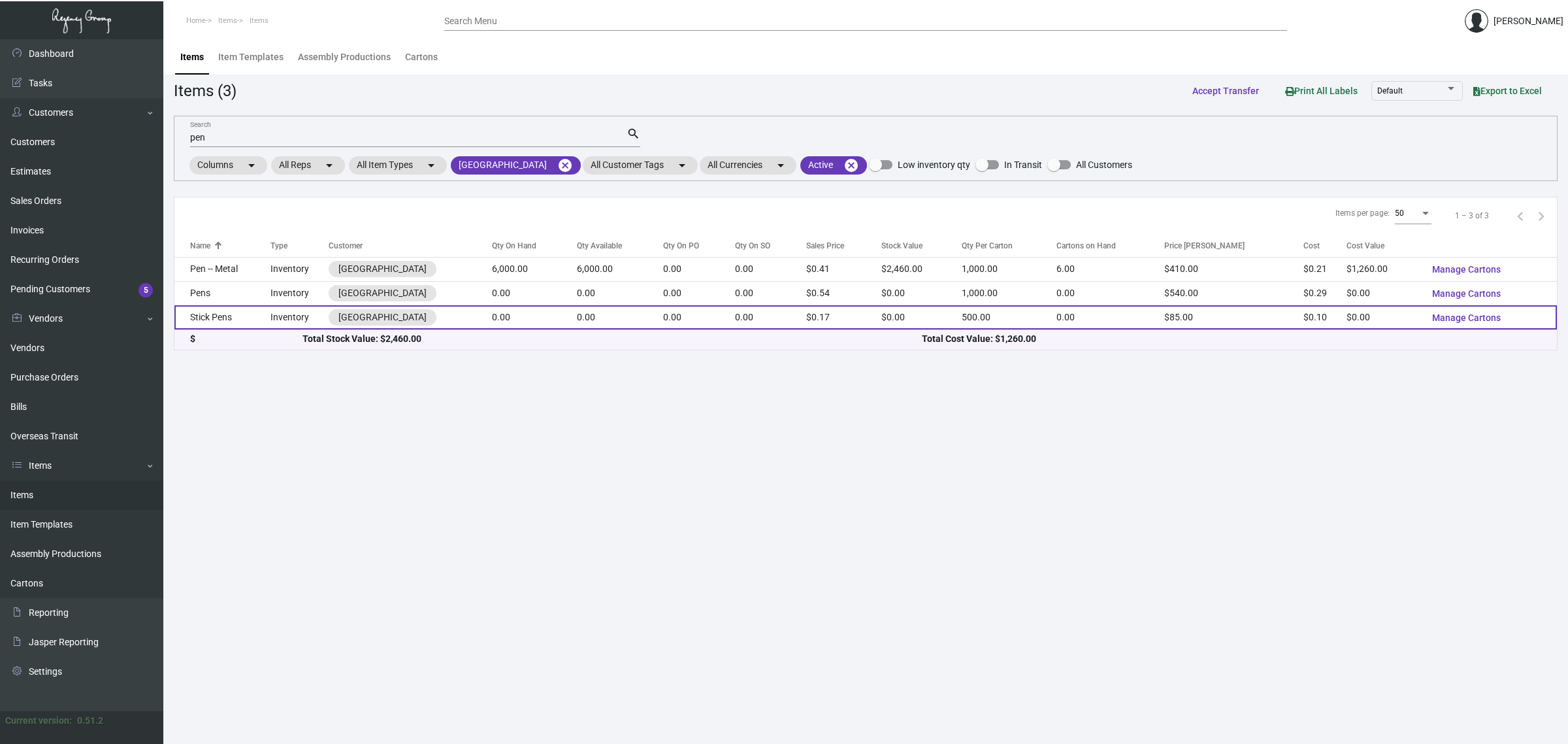
click at [713, 312] on td "0.00" at bounding box center [699, 317] width 72 height 24
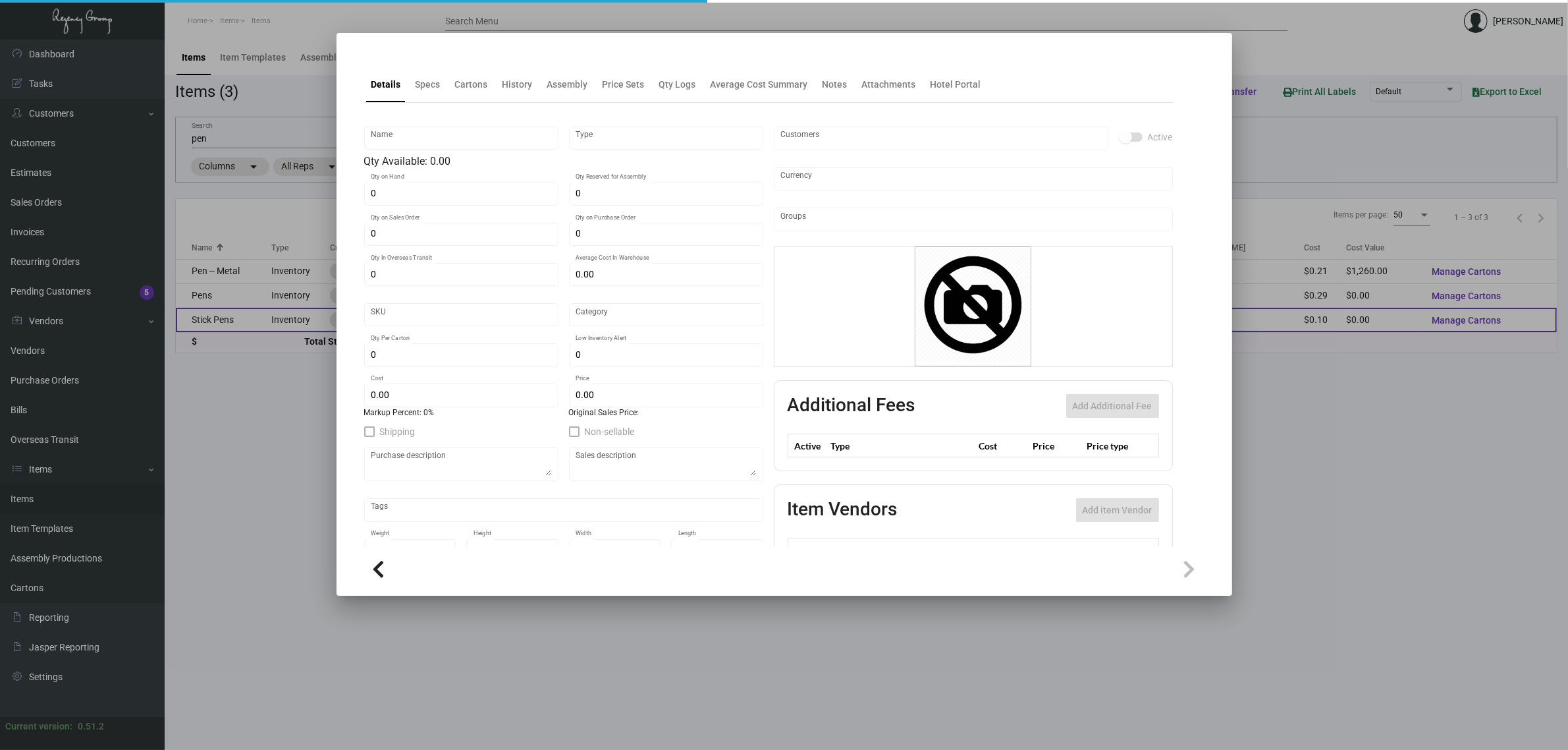
type input "Stick Pens"
type input "Inventory"
type input "$ 0.00"
type input "944"
type input "Standard"
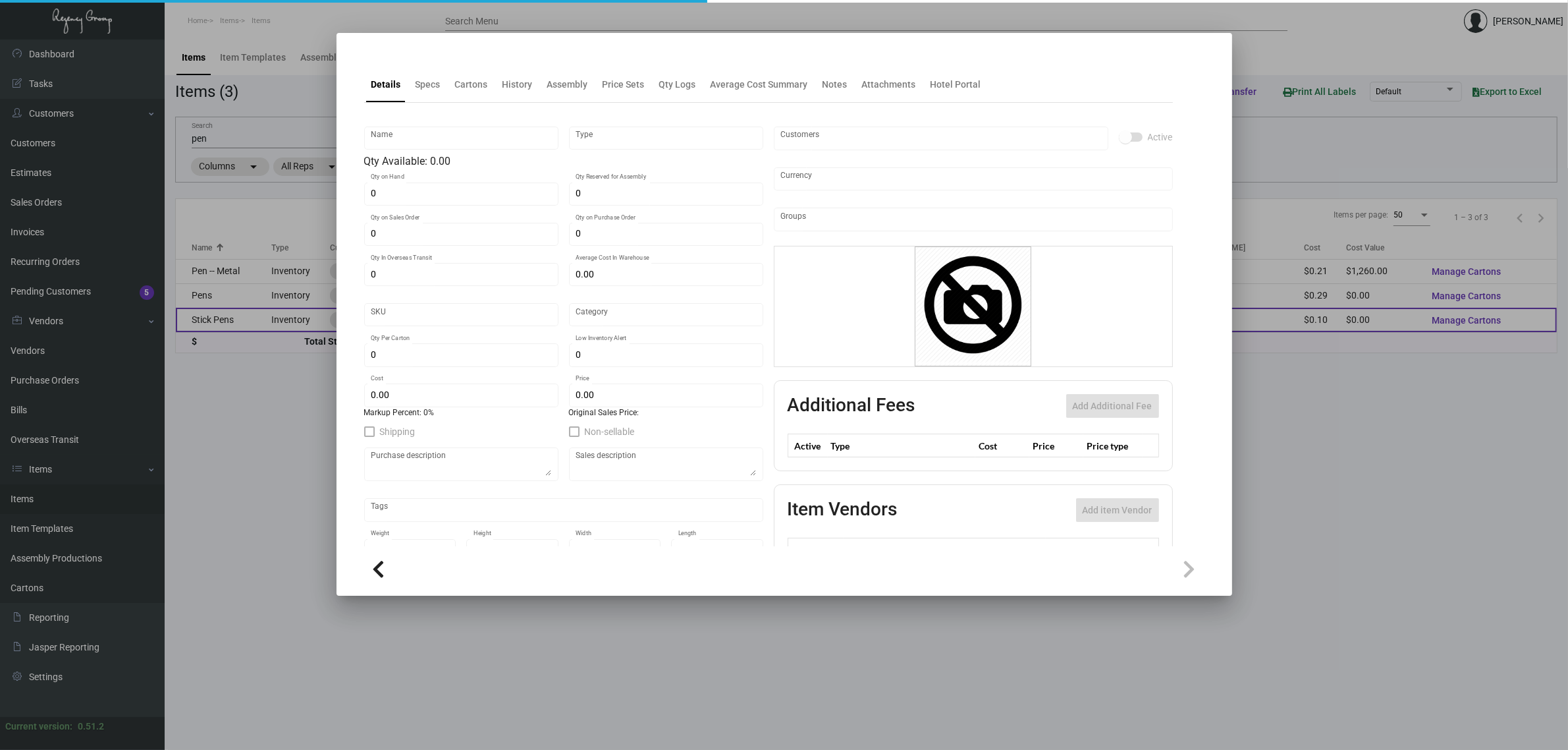
type input "500"
type input "2,000"
type input "$ 0.099"
type input "$ 0.17"
type textarea "Pens: Item# RS-NAVY, white color round stick pen with Navy color cap, imprintin…"
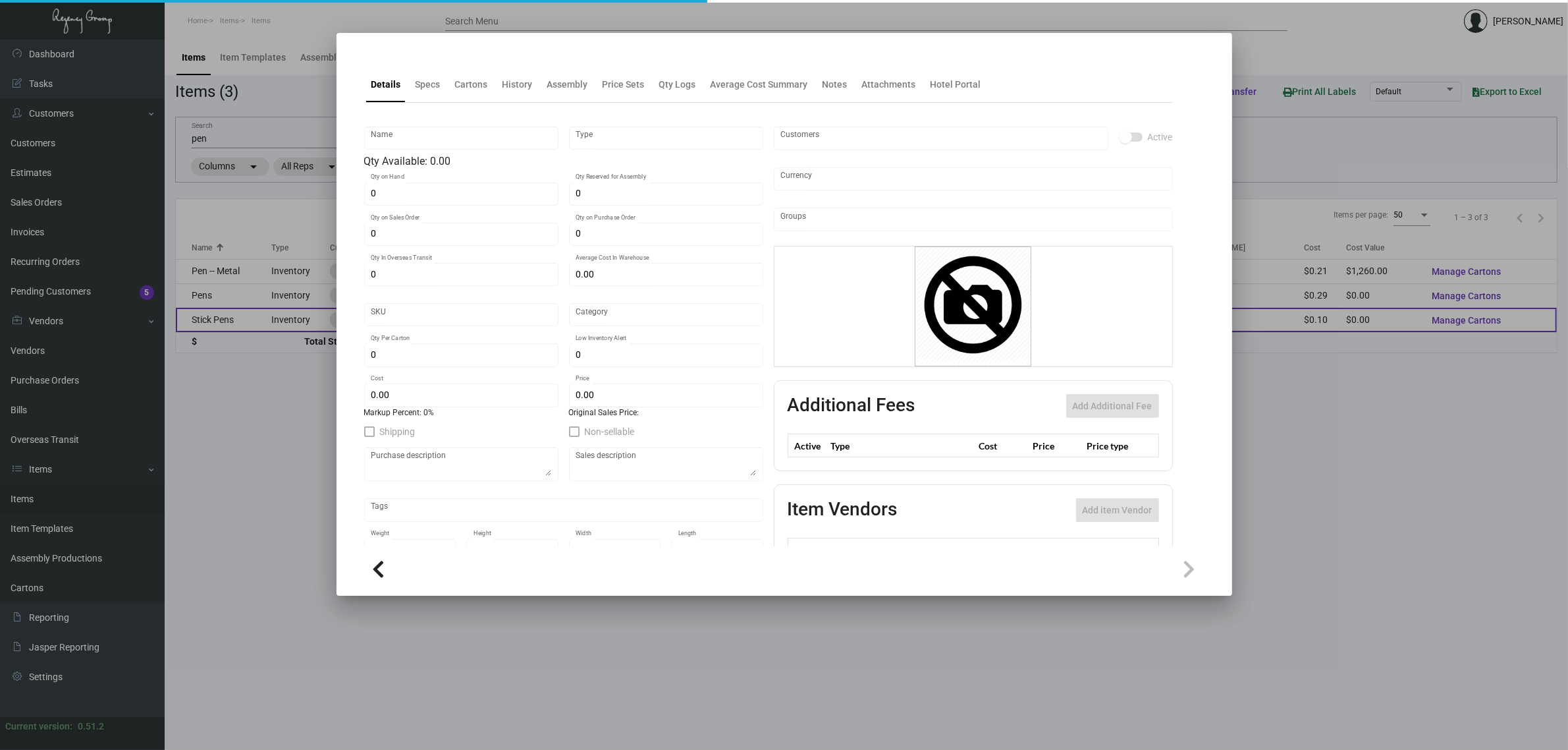
type textarea "Pens: White color round stick pen with Navy color cap, imprinting 1 color on 2 …"
checkbox input "true"
type input "United States Dollar $"
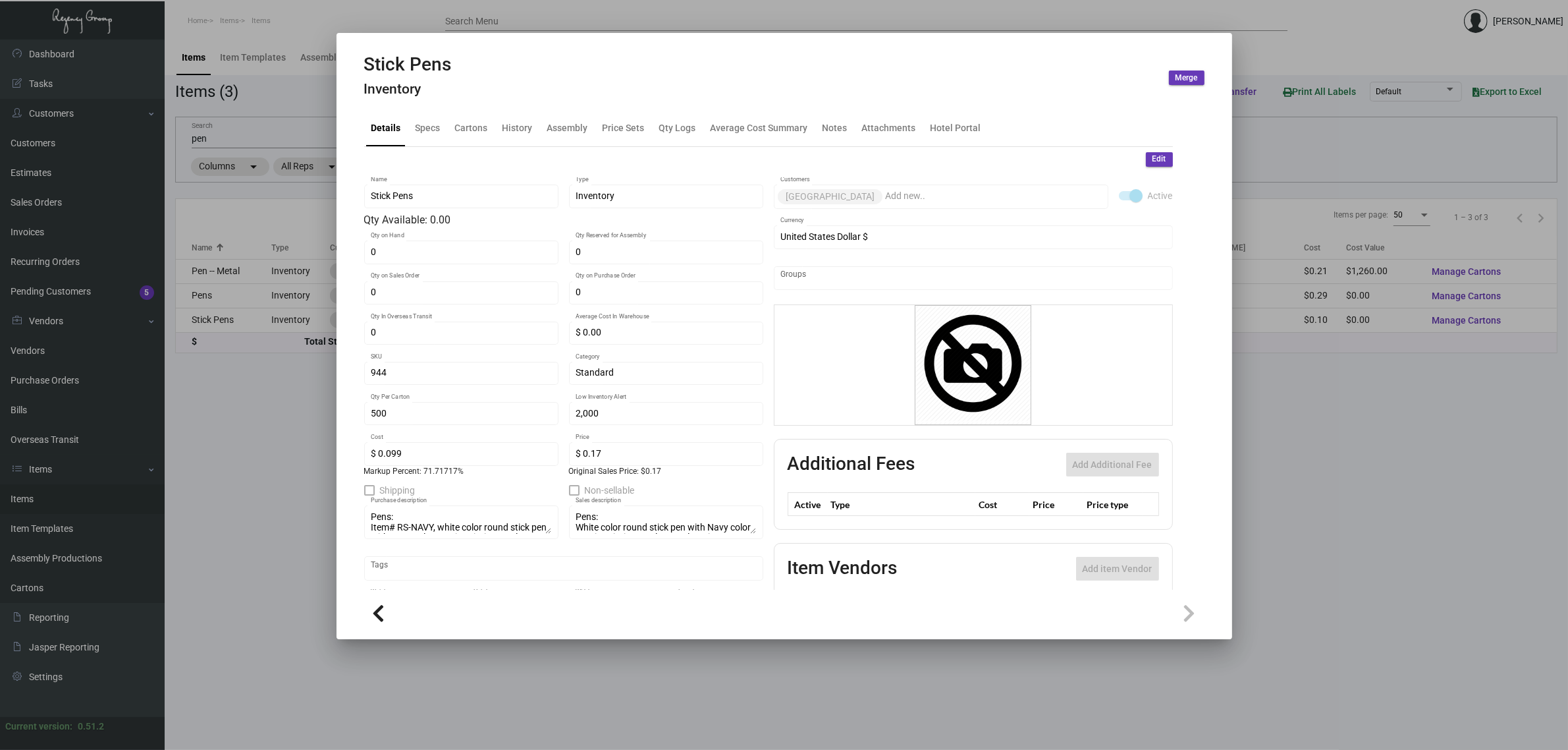
click at [1286, 377] on div at bounding box center [784, 375] width 1568 height 750
